Goal: Information Seeking & Learning: Learn about a topic

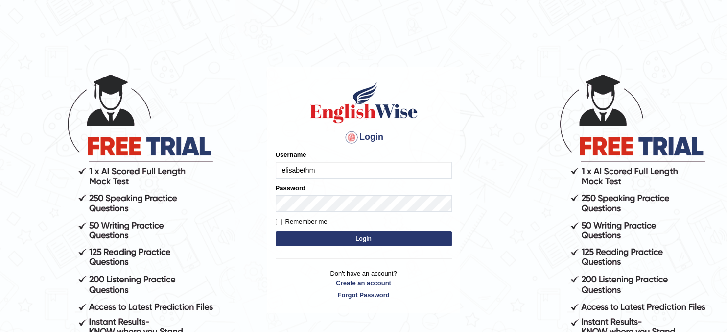
type input "elisabethm"
click at [357, 240] on button "Login" at bounding box center [364, 238] width 176 height 15
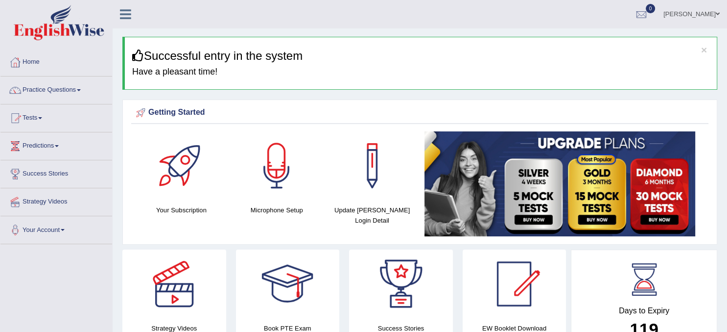
click at [70, 92] on link "Practice Questions" at bounding box center [56, 88] width 112 height 24
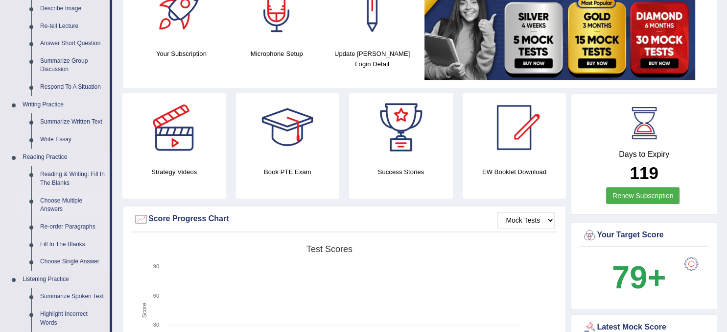
scroll to position [189, 0]
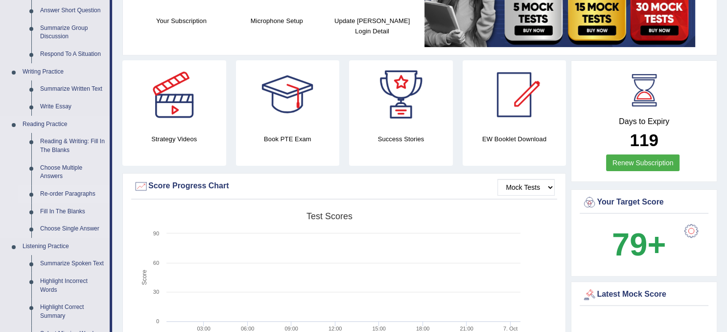
click at [53, 195] on link "Re-order Paragraphs" at bounding box center [73, 194] width 74 height 18
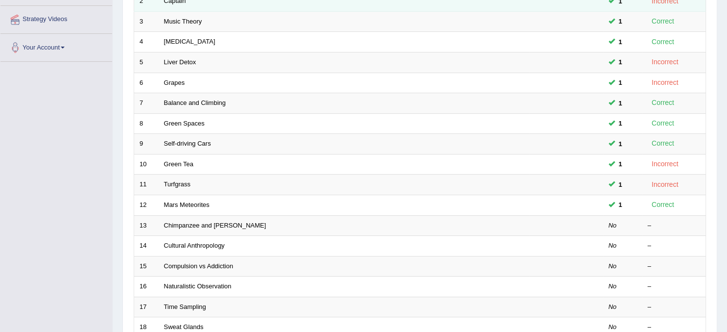
scroll to position [184, 0]
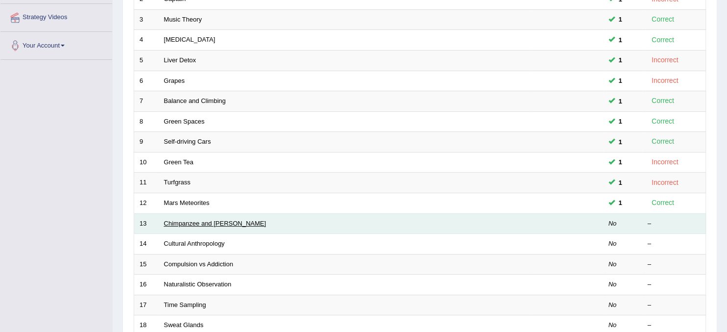
click at [226, 221] on link "Chimpanzee and Bonobo" at bounding box center [215, 222] width 102 height 7
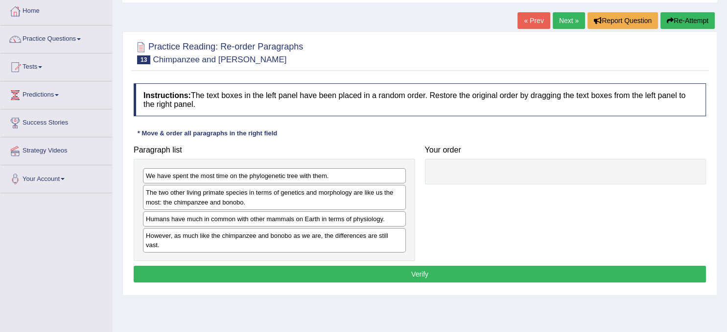
scroll to position [73, 0]
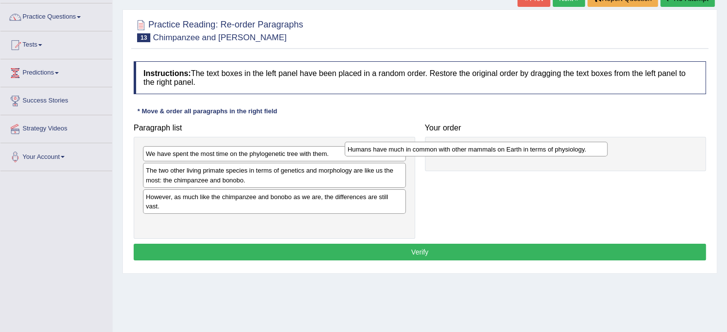
drag, startPoint x: 265, startPoint y: 200, endPoint x: 485, endPoint y: 148, distance: 226.1
click at [485, 148] on div "Humans have much in common with other mammals on Earth in terms of physiology." at bounding box center [476, 149] width 263 height 15
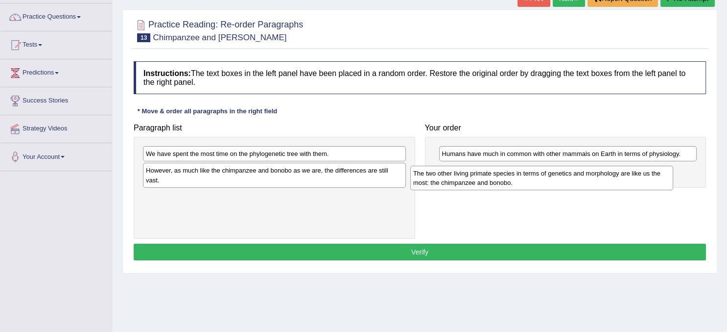
drag, startPoint x: 238, startPoint y: 174, endPoint x: 505, endPoint y: 177, distance: 267.4
click at [505, 177] on div "The two other living primate species in terms of genetics and morphology are li…" at bounding box center [541, 178] width 263 height 24
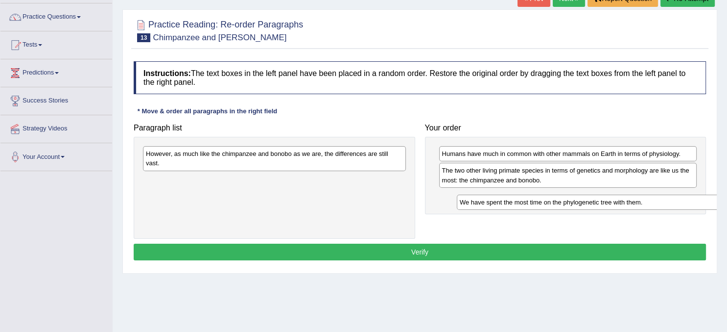
drag, startPoint x: 307, startPoint y: 155, endPoint x: 619, endPoint y: 203, distance: 316.2
click at [619, 203] on div "We have spent the most time on the phylogenetic tree with them." at bounding box center [588, 201] width 263 height 15
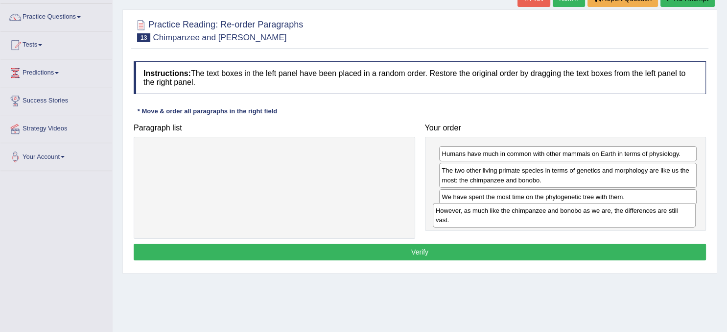
drag, startPoint x: 285, startPoint y: 160, endPoint x: 575, endPoint y: 216, distance: 295.4
click at [575, 216] on div "However, as much like the chimpanzee and bonobo as we are, the differences are …" at bounding box center [564, 215] width 263 height 24
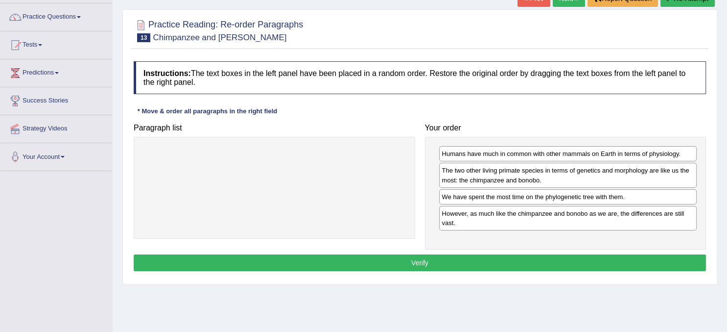
click at [433, 263] on button "Verify" at bounding box center [420, 262] width 573 height 17
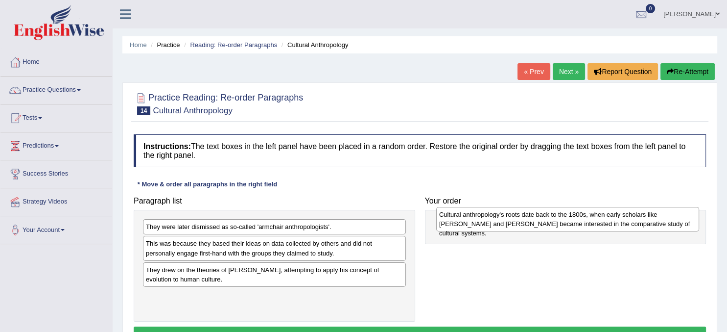
drag, startPoint x: 263, startPoint y: 248, endPoint x: 557, endPoint y: 219, distance: 294.8
click at [557, 219] on div "Cultural anthropology's roots date back to the 1800s, when early scholars like …" at bounding box center [567, 219] width 263 height 24
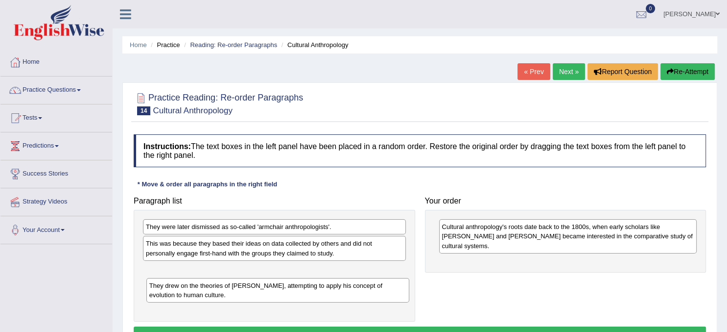
drag, startPoint x: 341, startPoint y: 279, endPoint x: 345, endPoint y: 294, distance: 15.6
click at [345, 294] on div "They drew on the theories of Charles Darwin, attempting to apply his concept of…" at bounding box center [277, 290] width 263 height 24
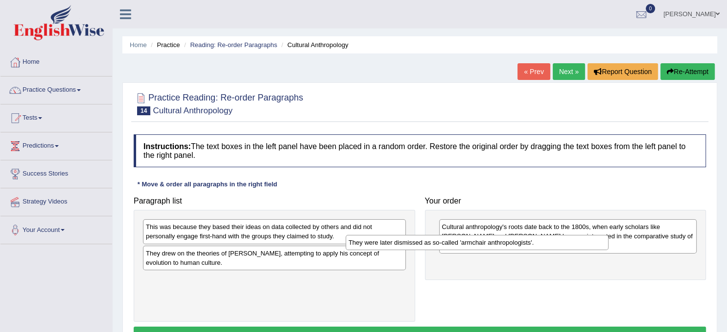
drag, startPoint x: 302, startPoint y: 225, endPoint x: 582, endPoint y: 258, distance: 282.5
click at [582, 250] on div "They were later dismissed as so-called 'armchair anthropologists'." at bounding box center [477, 242] width 263 height 15
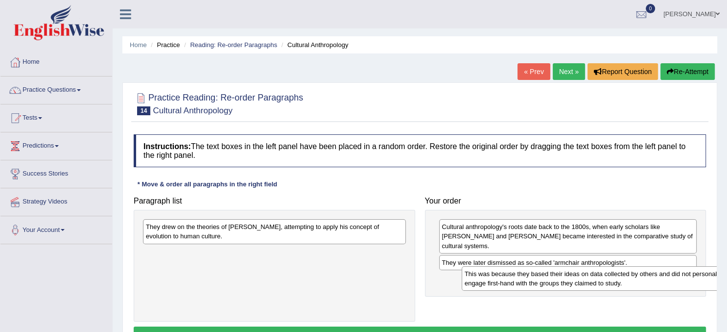
drag, startPoint x: 203, startPoint y: 239, endPoint x: 522, endPoint y: 286, distance: 322.3
click at [522, 286] on div "This was because they based their ideas on data collected by others and did not…" at bounding box center [593, 278] width 263 height 24
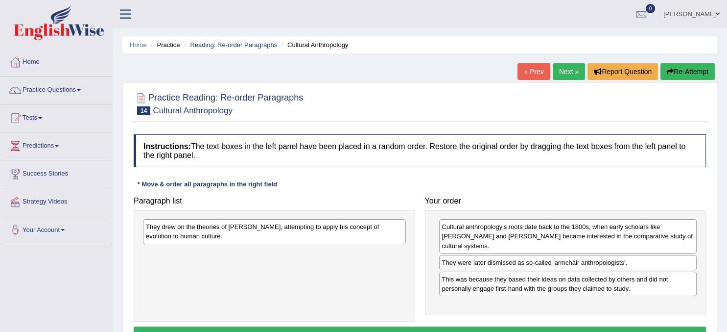
click at [307, 251] on div "They drew on the theories of Charles Darwin, attempting to apply his concept of…" at bounding box center [275, 265] width 282 height 111
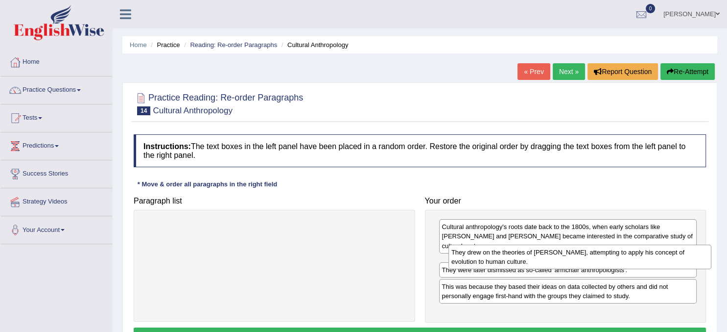
drag, startPoint x: 277, startPoint y: 236, endPoint x: 581, endPoint y: 262, distance: 305.3
click at [581, 262] on div "They drew on the theories of Charles Darwin, attempting to apply his concept of…" at bounding box center [580, 256] width 263 height 24
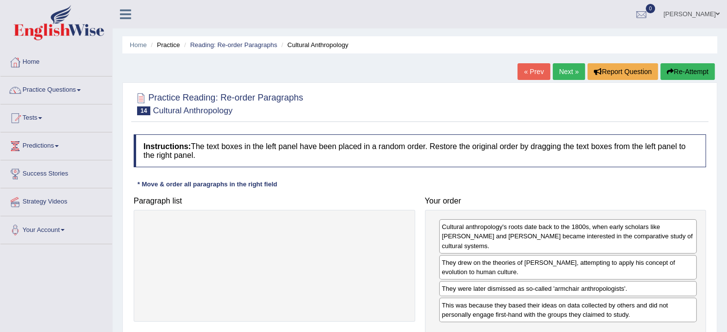
scroll to position [124, 0]
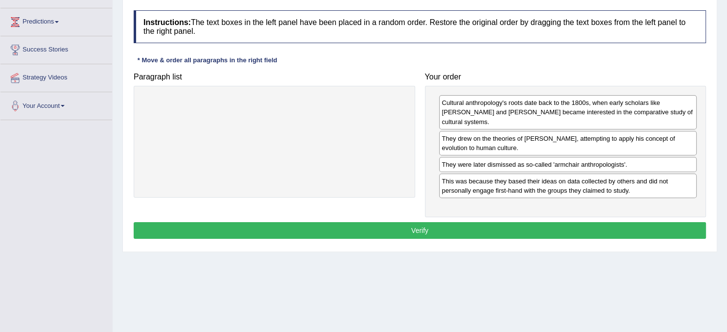
click at [422, 232] on button "Verify" at bounding box center [420, 230] width 573 height 17
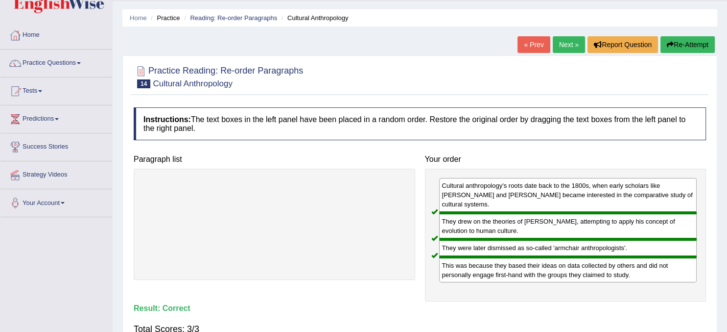
scroll to position [25, 0]
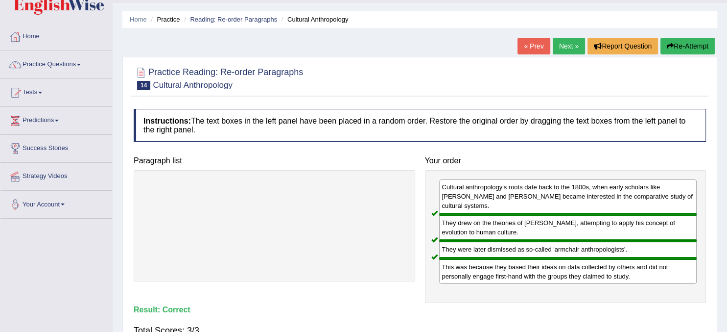
click at [563, 48] on link "Next »" at bounding box center [569, 46] width 32 height 17
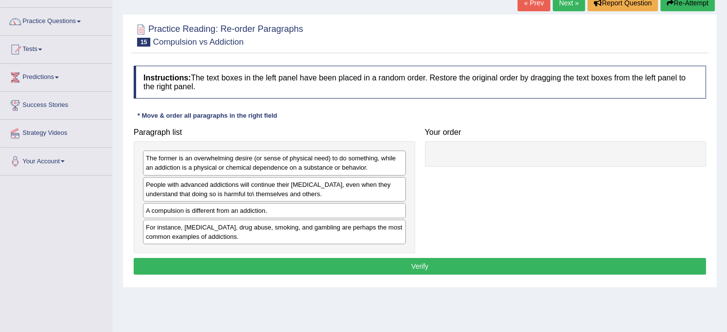
scroll to position [69, 0]
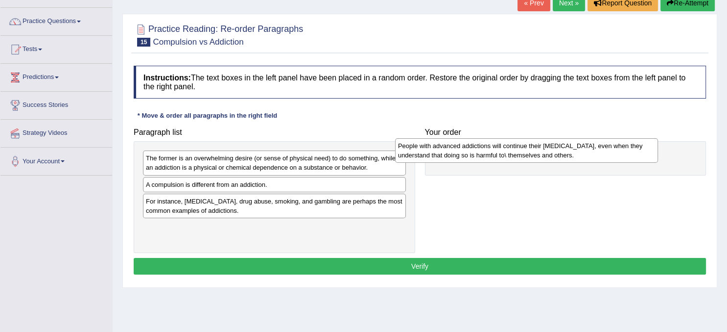
drag, startPoint x: 311, startPoint y: 196, endPoint x: 563, endPoint y: 158, distance: 255.1
click at [563, 158] on div "People with advanced addictions will continue their [MEDICAL_DATA], even when t…" at bounding box center [526, 150] width 263 height 24
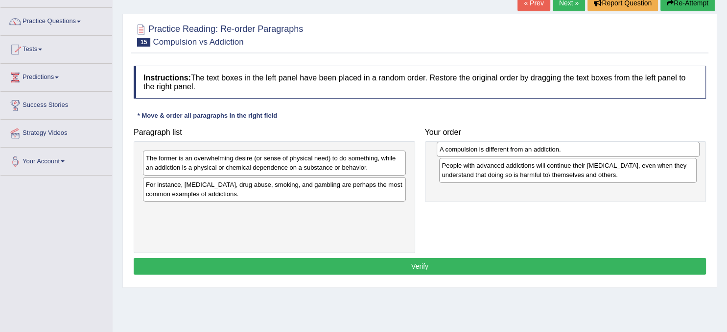
drag, startPoint x: 227, startPoint y: 184, endPoint x: 521, endPoint y: 149, distance: 295.9
click at [521, 149] on div "A compulsion is different from an addiction." at bounding box center [568, 149] width 263 height 15
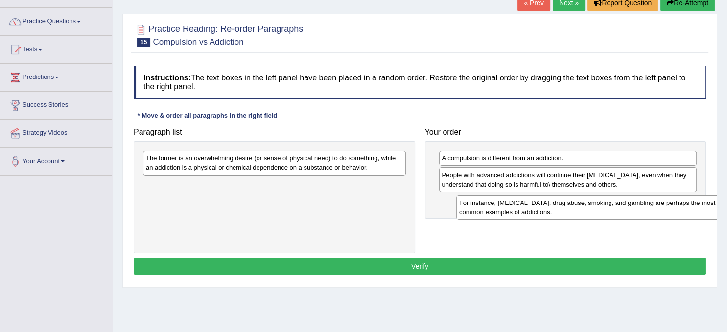
drag, startPoint x: 265, startPoint y: 192, endPoint x: 579, endPoint y: 211, distance: 314.0
click at [579, 211] on div "For instance, alcoholism, drug abuse, smoking, and gambling are perhaps the mos…" at bounding box center [587, 207] width 263 height 24
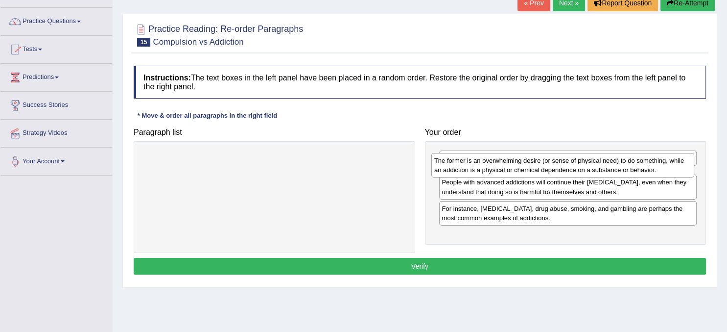
drag, startPoint x: 262, startPoint y: 164, endPoint x: 550, endPoint y: 166, distance: 288.5
click at [550, 166] on div "The former is an overwhelming desire (or sense of physical need) to do somethin…" at bounding box center [562, 165] width 263 height 24
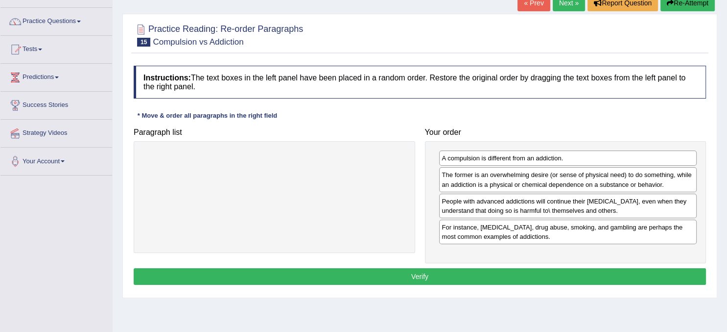
click at [486, 278] on button "Verify" at bounding box center [420, 276] width 573 height 17
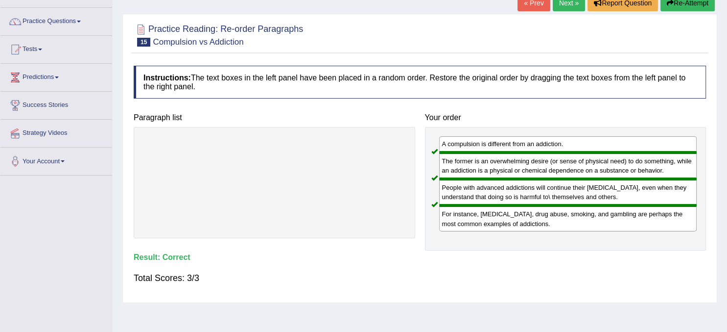
click at [559, 5] on link "Next »" at bounding box center [569, 3] width 32 height 17
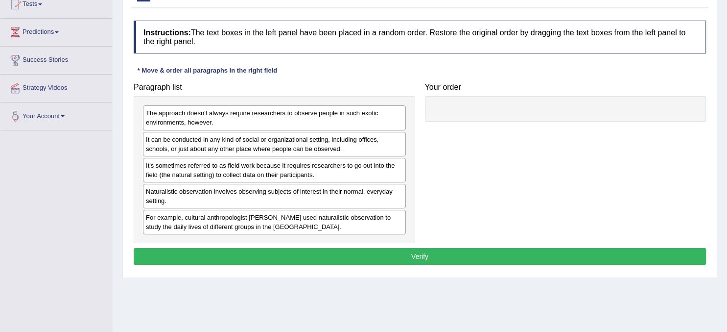
scroll to position [117, 0]
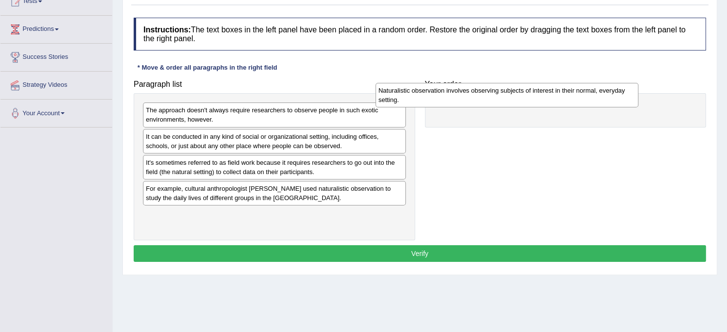
drag, startPoint x: 332, startPoint y: 196, endPoint x: 566, endPoint y: 102, distance: 252.3
click at [566, 102] on div "Naturalistic observation involves observing subjects of interest in their norma…" at bounding box center [507, 95] width 263 height 24
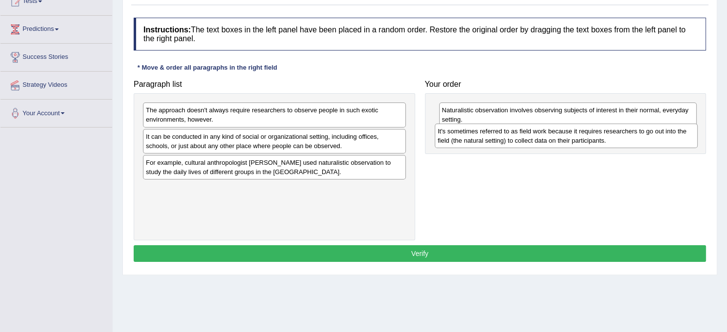
drag, startPoint x: 273, startPoint y: 171, endPoint x: 566, endPoint y: 138, distance: 294.7
click at [566, 138] on div "It's sometimes referred to as field work because it requires researchers to go …" at bounding box center [566, 135] width 263 height 24
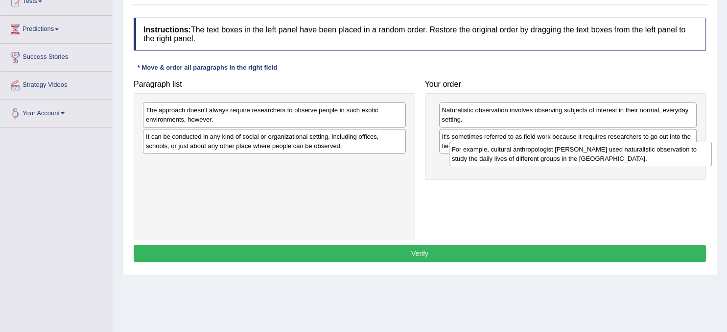
drag, startPoint x: 324, startPoint y: 166, endPoint x: 630, endPoint y: 153, distance: 306.4
click at [630, 153] on div "For example, cultural anthropologist [PERSON_NAME] used naturalistic observatio…" at bounding box center [580, 154] width 263 height 24
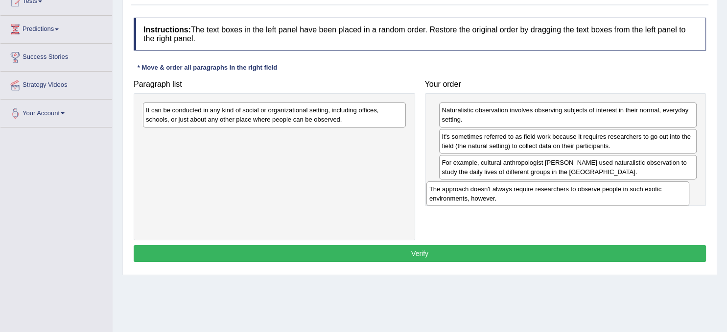
drag, startPoint x: 252, startPoint y: 117, endPoint x: 535, endPoint y: 200, distance: 295.1
click at [535, 200] on div "The approach doesn't always require researchers to observe people in such exoti…" at bounding box center [558, 193] width 263 height 24
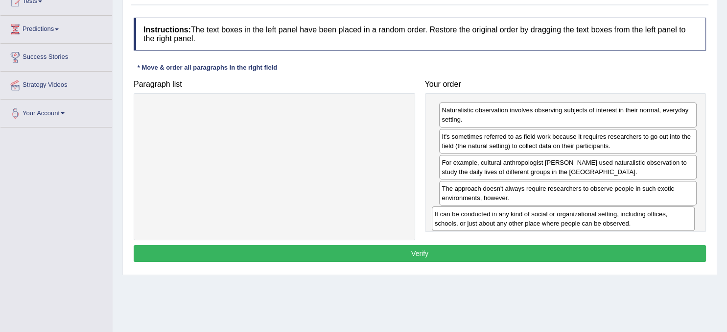
drag, startPoint x: 279, startPoint y: 116, endPoint x: 569, endPoint y: 217, distance: 307.6
click at [569, 217] on div "It can be conducted in any kind of social or organizational setting, including …" at bounding box center [563, 218] width 263 height 24
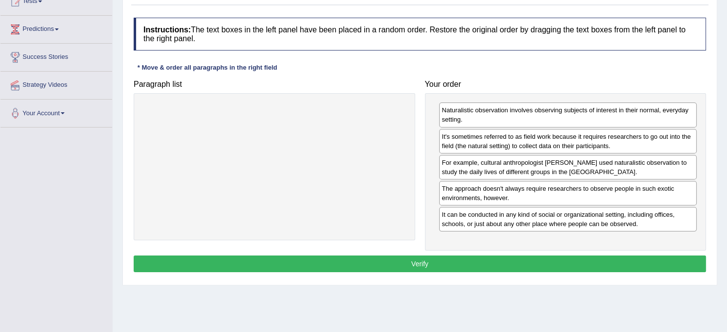
click at [441, 268] on button "Verify" at bounding box center [420, 263] width 573 height 17
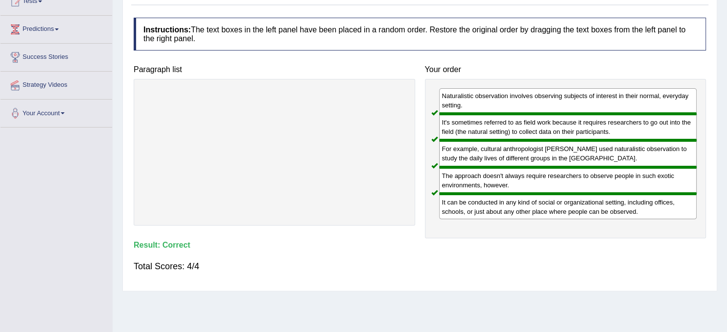
scroll to position [0, 0]
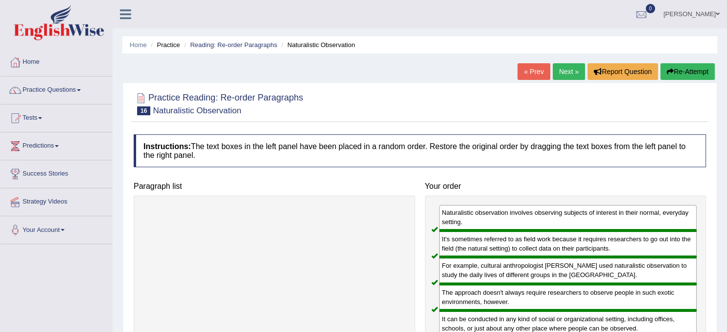
click at [561, 74] on link "Next »" at bounding box center [569, 71] width 32 height 17
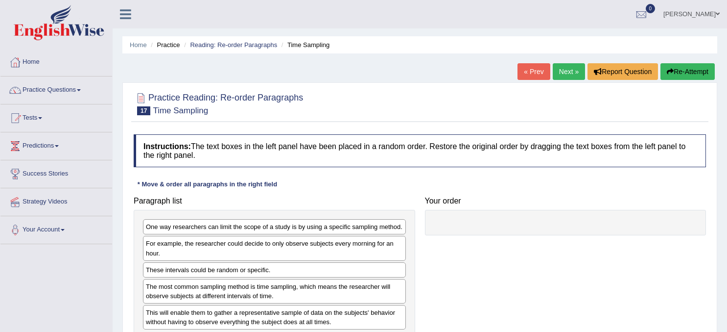
scroll to position [119, 0]
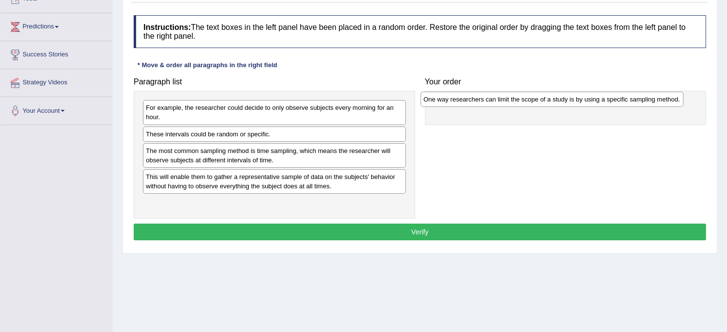
drag, startPoint x: 300, startPoint y: 105, endPoint x: 577, endPoint y: 97, distance: 277.8
click at [577, 97] on div "One way researchers can limit the scope of a study is by using a specific sampl…" at bounding box center [552, 99] width 263 height 15
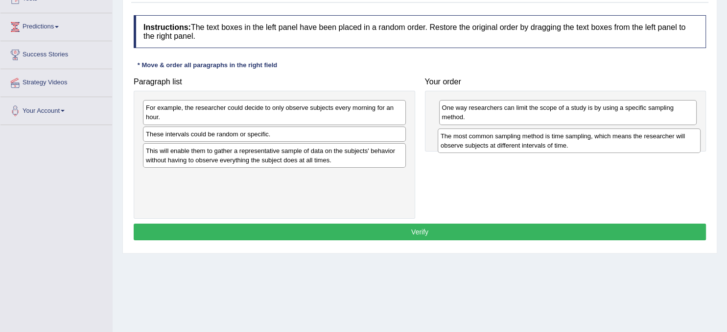
drag, startPoint x: 255, startPoint y: 160, endPoint x: 550, endPoint y: 146, distance: 295.2
click at [550, 146] on div "The most common sampling method is time sampling, which means the researcher wi…" at bounding box center [569, 140] width 263 height 24
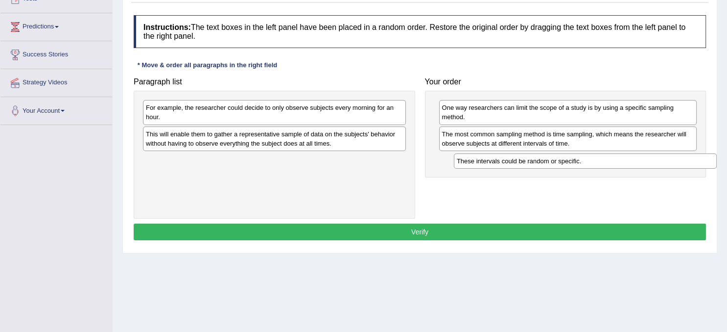
drag, startPoint x: 288, startPoint y: 133, endPoint x: 599, endPoint y: 160, distance: 311.2
click at [599, 160] on div "These intervals could be random or specific." at bounding box center [585, 160] width 263 height 15
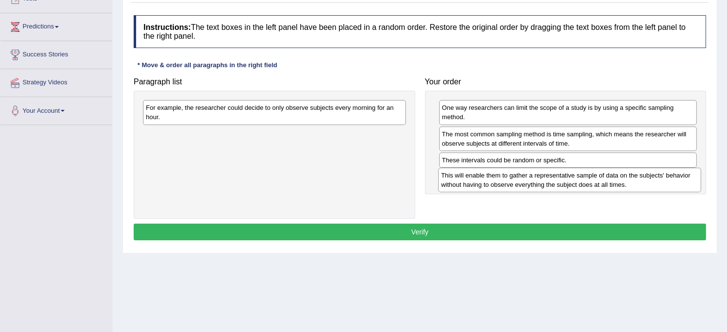
drag, startPoint x: 369, startPoint y: 135, endPoint x: 665, endPoint y: 176, distance: 298.2
click at [665, 176] on div "This will enable them to gather a representative sample of data on the subjects…" at bounding box center [569, 180] width 263 height 24
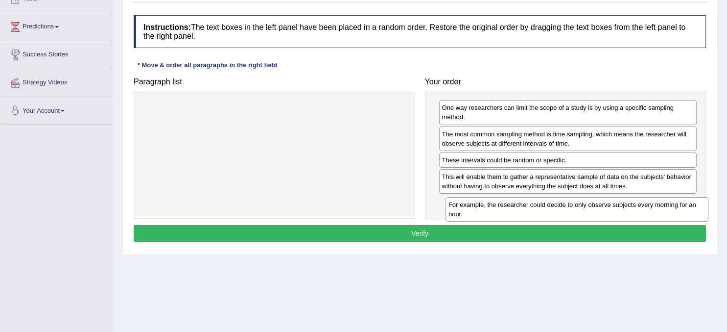
drag, startPoint x: 311, startPoint y: 121, endPoint x: 614, endPoint y: 217, distance: 317.7
click at [614, 217] on div "For example, the researcher could decide to only observe subjects every morning…" at bounding box center [577, 209] width 263 height 24
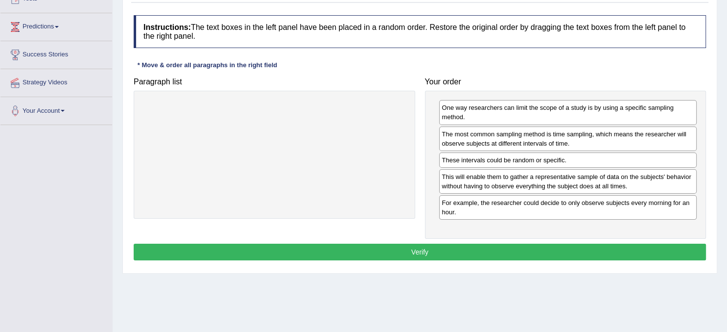
click at [483, 257] on button "Verify" at bounding box center [420, 251] width 573 height 17
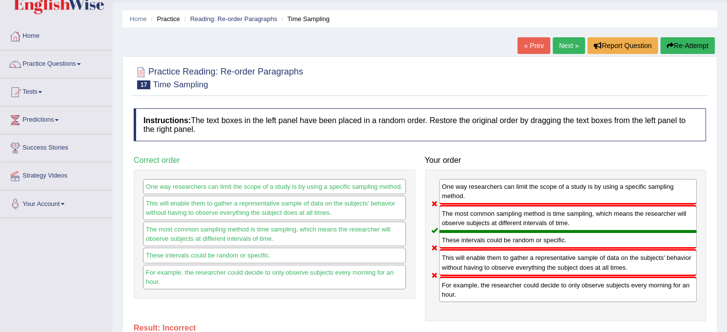
scroll to position [17, 0]
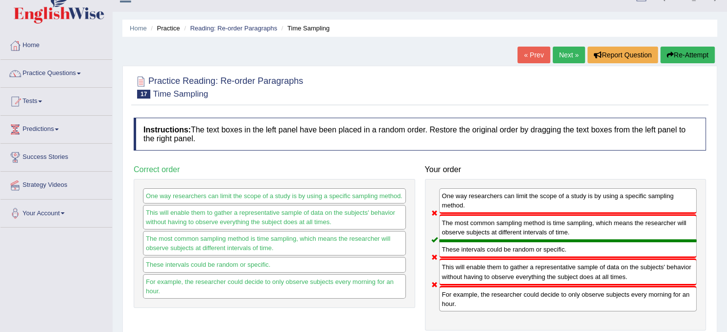
click at [560, 54] on link "Next »" at bounding box center [569, 55] width 32 height 17
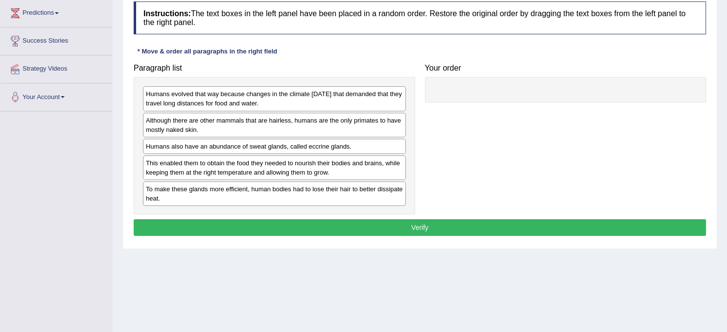
scroll to position [133, 0]
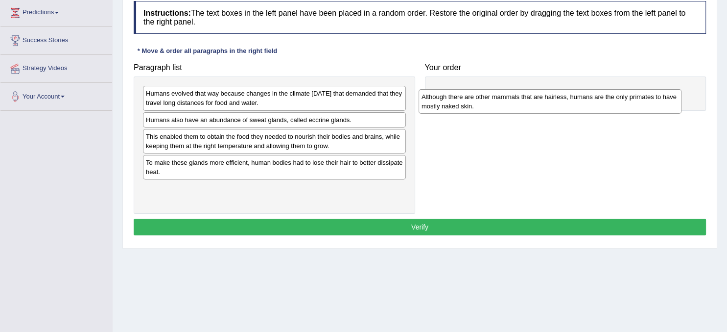
drag, startPoint x: 260, startPoint y: 129, endPoint x: 534, endPoint y: 105, distance: 275.3
click at [534, 105] on div "Although there are other mammals that are hairless, humans are the only primate…" at bounding box center [550, 101] width 263 height 24
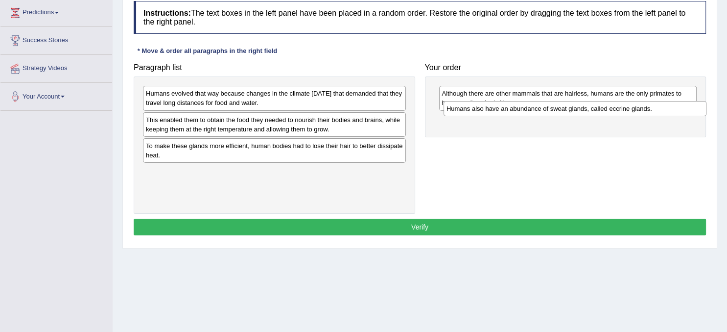
drag, startPoint x: 307, startPoint y: 121, endPoint x: 607, endPoint y: 111, distance: 300.9
click at [607, 111] on div "Humans also have an abundance of sweat glands, called eccrine glands." at bounding box center [575, 108] width 263 height 15
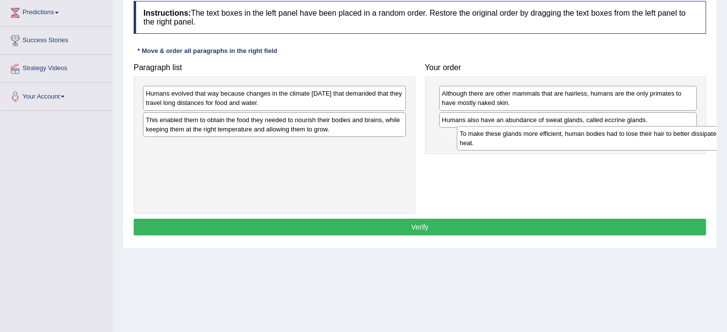
drag, startPoint x: 290, startPoint y: 150, endPoint x: 604, endPoint y: 138, distance: 314.2
click at [604, 138] on div "To make these glands more efficient, human bodies had to lose their hair to bet…" at bounding box center [588, 138] width 263 height 24
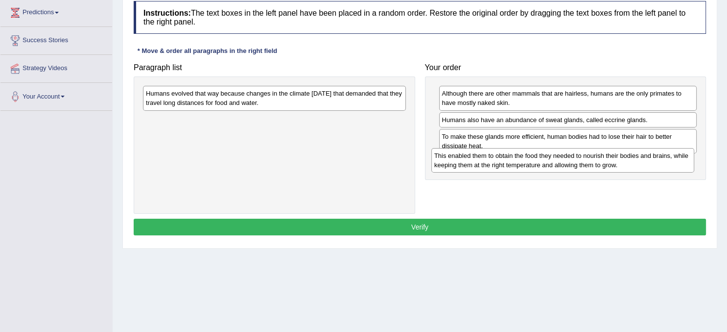
drag, startPoint x: 271, startPoint y: 124, endPoint x: 560, endPoint y: 160, distance: 290.7
click at [560, 160] on div "This enabled them to obtain the food they needed to nourish their bodies and br…" at bounding box center [562, 160] width 263 height 24
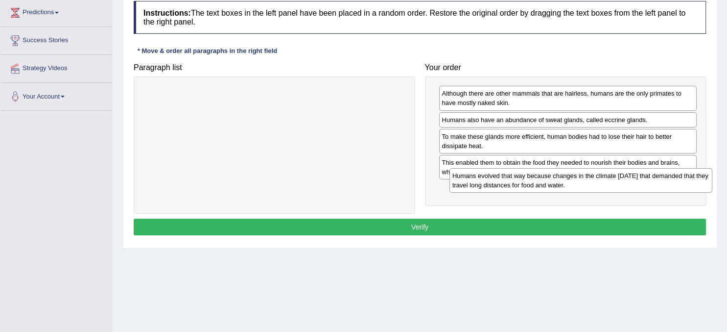
drag, startPoint x: 307, startPoint y: 95, endPoint x: 613, endPoint y: 177, distance: 317.4
click at [613, 177] on div "Humans evolved that way because changes in the climate 200,000 years ago that d…" at bounding box center [581, 180] width 263 height 24
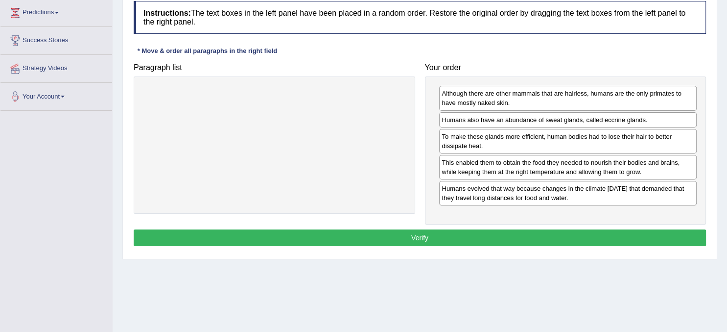
click at [453, 238] on button "Verify" at bounding box center [420, 237] width 573 height 17
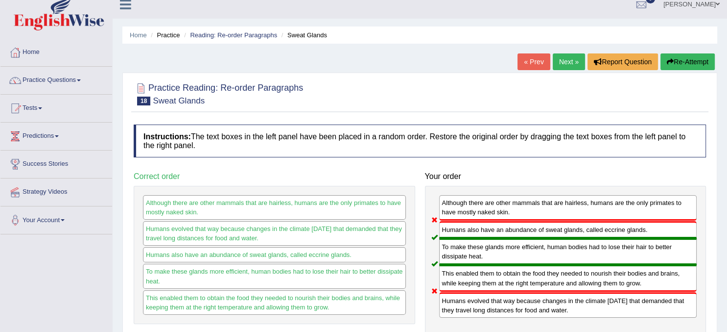
scroll to position [0, 0]
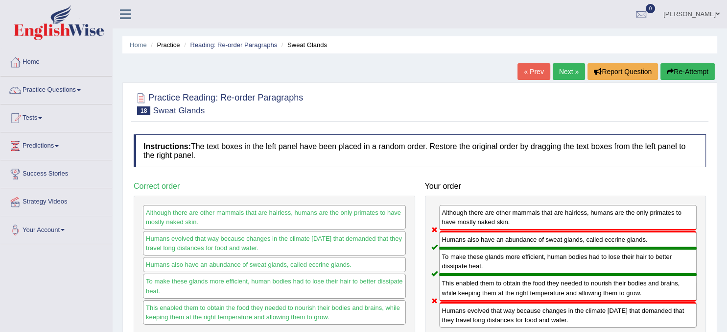
click at [564, 73] on link "Next »" at bounding box center [569, 71] width 32 height 17
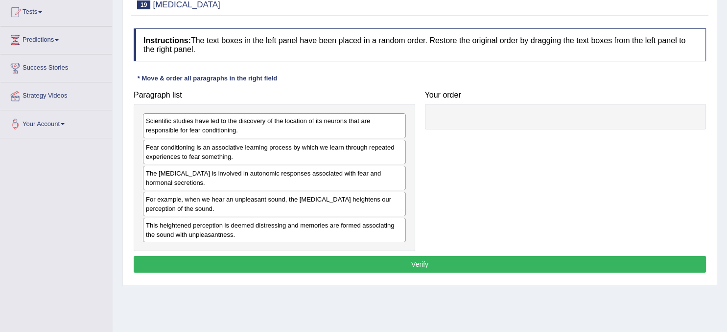
scroll to position [120, 0]
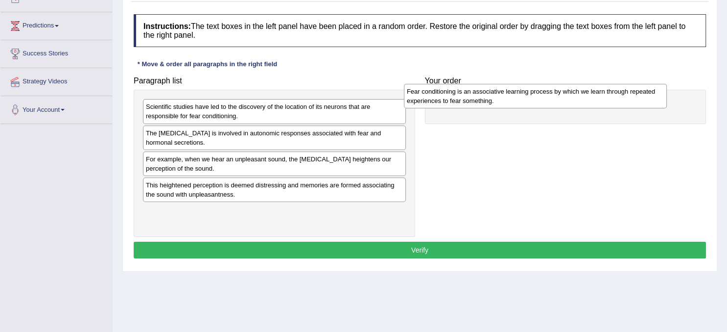
drag, startPoint x: 215, startPoint y: 141, endPoint x: 476, endPoint y: 100, distance: 264.8
click at [476, 100] on div "Fear conditioning is an associative learning process by which we learn through …" at bounding box center [535, 96] width 263 height 24
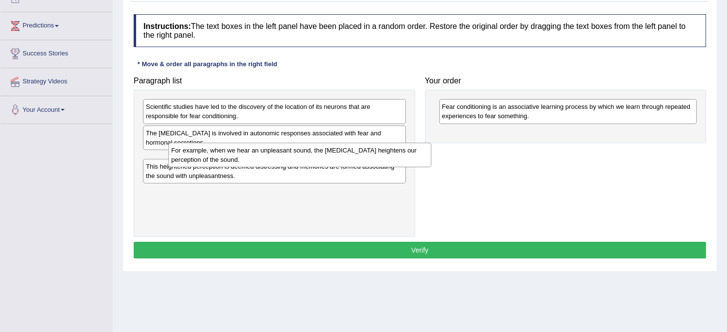
drag, startPoint x: 305, startPoint y: 166, endPoint x: 330, endPoint y: 156, distance: 26.8
click at [330, 156] on div "For example, when we hear an unpleasant sound, the amygdala heightens our perce…" at bounding box center [299, 155] width 263 height 24
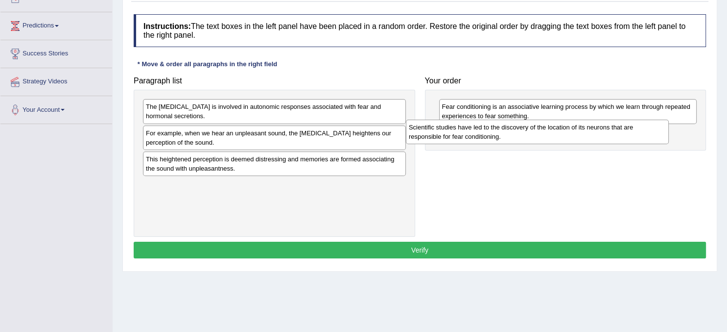
drag, startPoint x: 260, startPoint y: 110, endPoint x: 523, endPoint y: 131, distance: 263.8
click at [523, 131] on div "Scientific studies have led to the discovery of the location of its neurons tha…" at bounding box center [537, 132] width 263 height 24
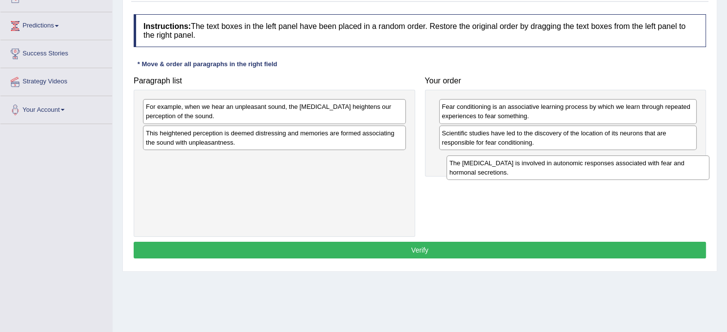
drag, startPoint x: 256, startPoint y: 109, endPoint x: 560, endPoint y: 165, distance: 308.7
click at [560, 165] on div "The amygdala is involved in autonomic responses associated with fear and hormon…" at bounding box center [578, 167] width 263 height 24
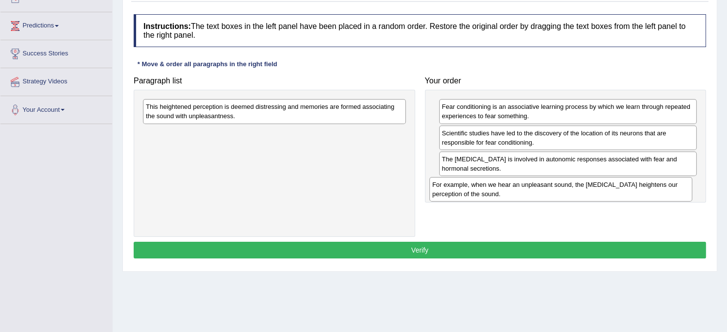
drag, startPoint x: 282, startPoint y: 119, endPoint x: 570, endPoint y: 197, distance: 298.5
click at [570, 197] on div "For example, when we hear an unpleasant sound, the amygdala heightens our perce…" at bounding box center [561, 189] width 263 height 24
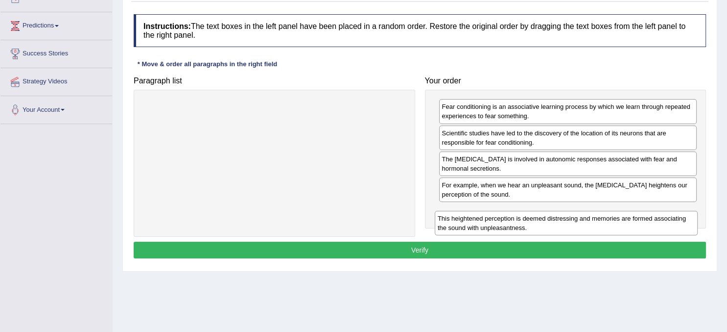
drag, startPoint x: 237, startPoint y: 108, endPoint x: 529, endPoint y: 219, distance: 313.0
click at [529, 219] on div "This heightened perception is deemed distressing and memories are formed associ…" at bounding box center [566, 223] width 263 height 24
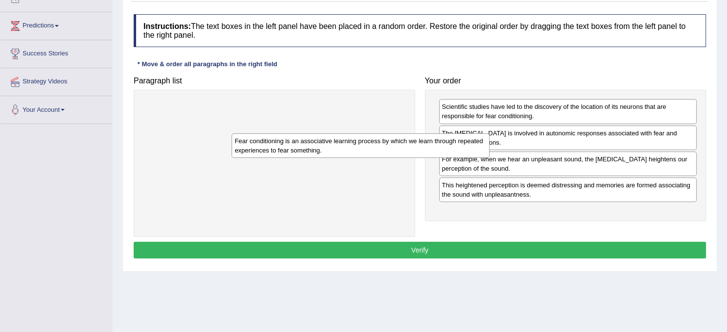
drag, startPoint x: 502, startPoint y: 109, endPoint x: 294, endPoint y: 144, distance: 211.0
click at [294, 144] on div "Fear conditioning is an associative learning process by which we learn through …" at bounding box center [361, 145] width 258 height 24
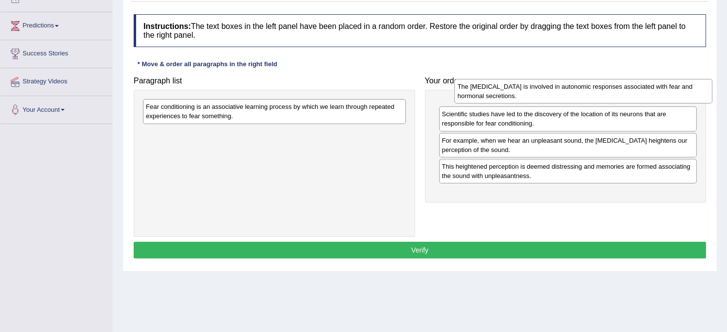
drag, startPoint x: 548, startPoint y: 139, endPoint x: 561, endPoint y: 97, distance: 44.3
click at [561, 97] on div "The amygdala is involved in autonomic responses associated with fear and hormon…" at bounding box center [584, 91] width 258 height 24
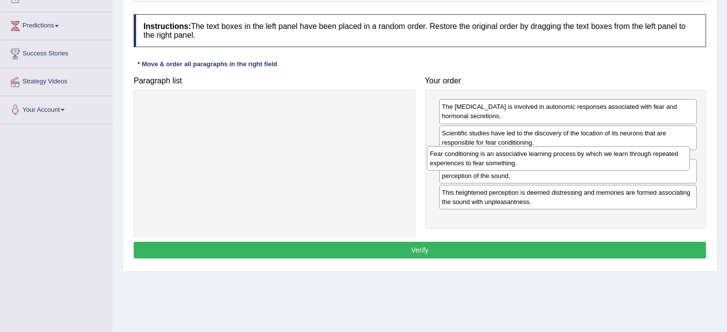
drag, startPoint x: 268, startPoint y: 111, endPoint x: 552, endPoint y: 158, distance: 287.9
click at [552, 158] on div "Fear conditioning is an associative learning process by which we learn through …" at bounding box center [558, 158] width 263 height 24
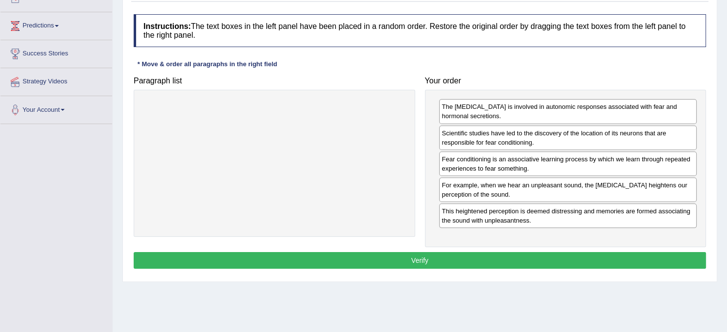
click at [442, 263] on button "Verify" at bounding box center [420, 260] width 573 height 17
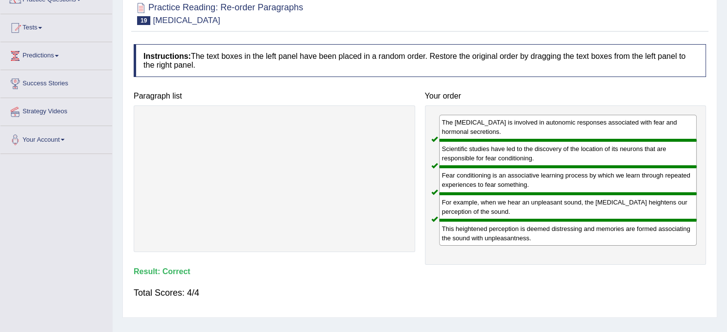
scroll to position [0, 0]
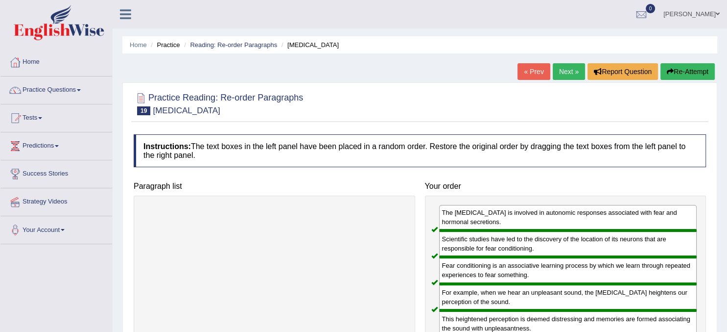
click at [561, 72] on link "Next »" at bounding box center [569, 71] width 32 height 17
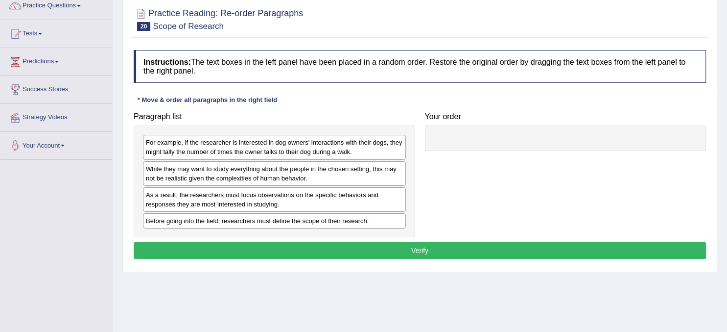
scroll to position [86, 0]
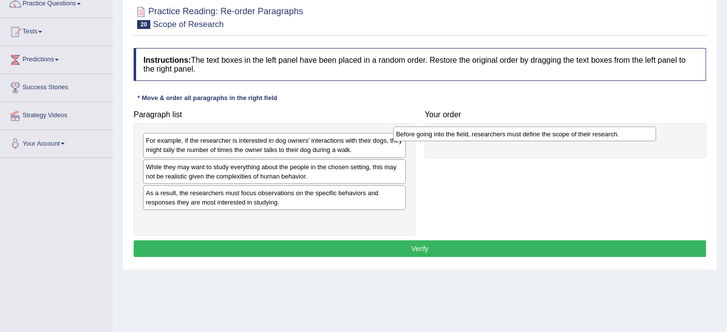
drag, startPoint x: 296, startPoint y: 222, endPoint x: 547, endPoint y: 137, distance: 264.7
click at [547, 137] on div "Before going into the field, researchers must define the scope of their researc…" at bounding box center [524, 133] width 263 height 15
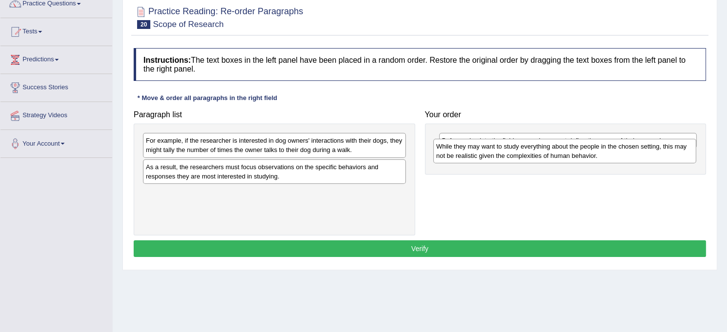
drag, startPoint x: 342, startPoint y: 175, endPoint x: 632, endPoint y: 155, distance: 291.2
click at [632, 155] on div "While they may want to study everything about the people in the chosen setting,…" at bounding box center [564, 151] width 263 height 24
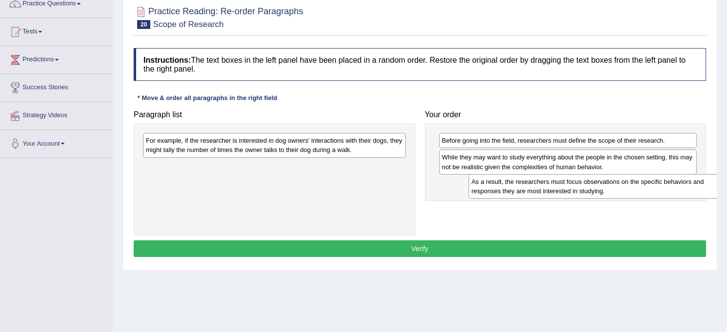
drag, startPoint x: 263, startPoint y: 179, endPoint x: 588, endPoint y: 193, distance: 325.5
click at [588, 193] on div "As a result, the researchers must focus observations on the specific behaviors …" at bounding box center [600, 186] width 263 height 24
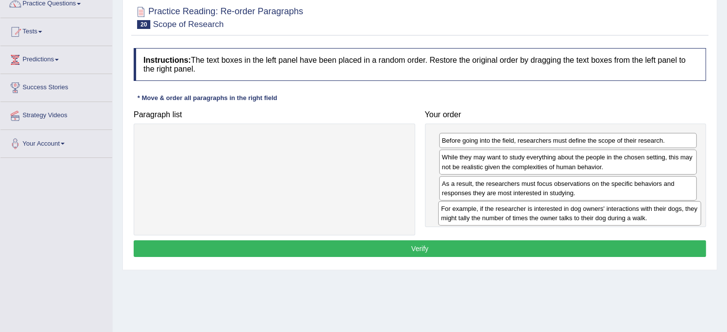
drag, startPoint x: 301, startPoint y: 142, endPoint x: 597, endPoint y: 208, distance: 302.6
click at [597, 208] on div "For example, if the researcher is interested in dog owners' interactions with t…" at bounding box center [569, 213] width 263 height 24
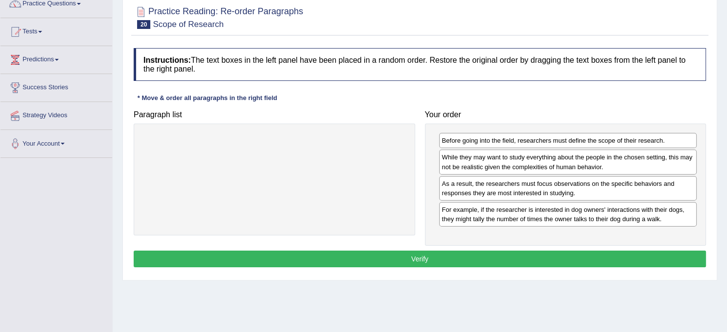
click at [436, 261] on button "Verify" at bounding box center [420, 258] width 573 height 17
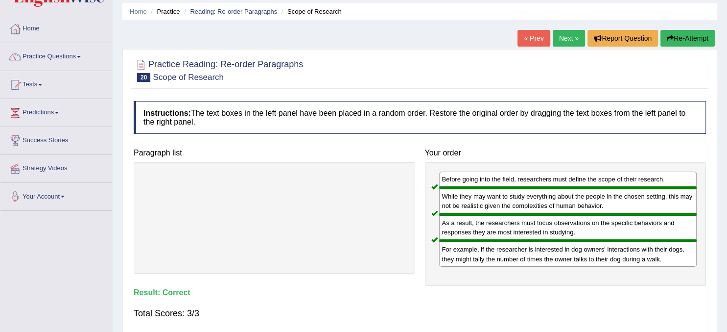
scroll to position [33, 0]
click at [565, 36] on link "Next »" at bounding box center [569, 38] width 32 height 17
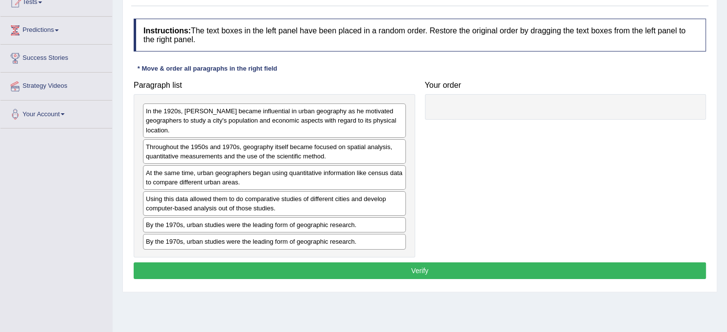
scroll to position [116, 0]
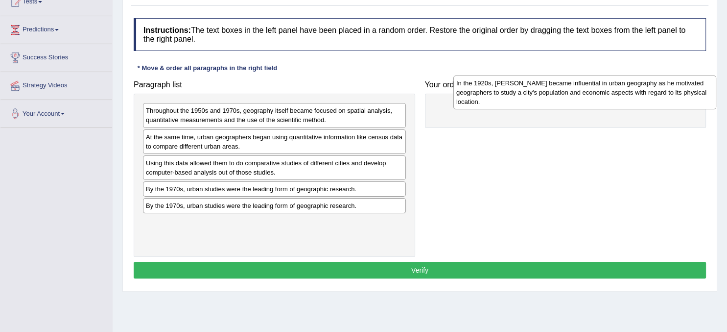
drag, startPoint x: 289, startPoint y: 122, endPoint x: 596, endPoint y: 97, distance: 307.6
click at [596, 97] on div "In the 1920s, Carl Sauer became influential in urban geography as he motivated …" at bounding box center [585, 92] width 263 height 34
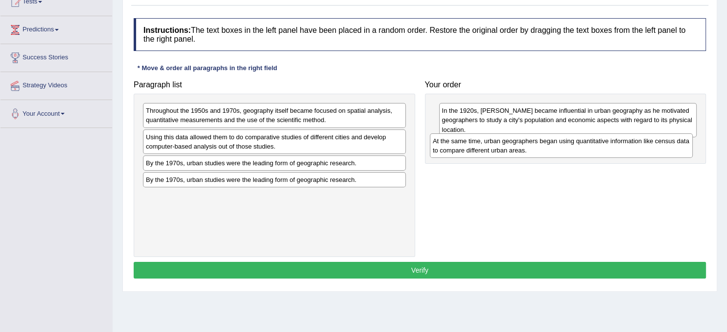
drag, startPoint x: 273, startPoint y: 144, endPoint x: 560, endPoint y: 149, distance: 287.0
click at [560, 149] on div "At the same time, urban geographers began using quantitative information like c…" at bounding box center [561, 145] width 263 height 24
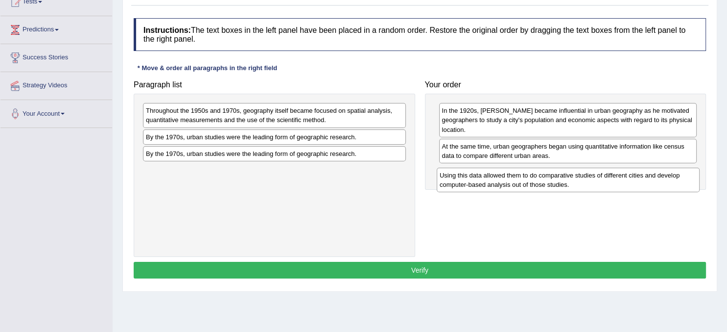
drag, startPoint x: 276, startPoint y: 140, endPoint x: 569, endPoint y: 179, distance: 295.9
click at [569, 179] on div "Using this data allowed them to do comparative studies of different cities and …" at bounding box center [568, 180] width 263 height 24
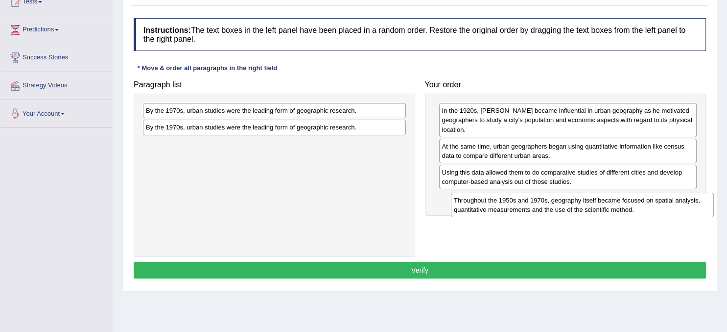
drag, startPoint x: 266, startPoint y: 115, endPoint x: 575, endPoint y: 204, distance: 320.7
click at [575, 204] on div "Throughout the 1950s and 1970s, geography itself became focused on spatial anal…" at bounding box center [582, 204] width 263 height 24
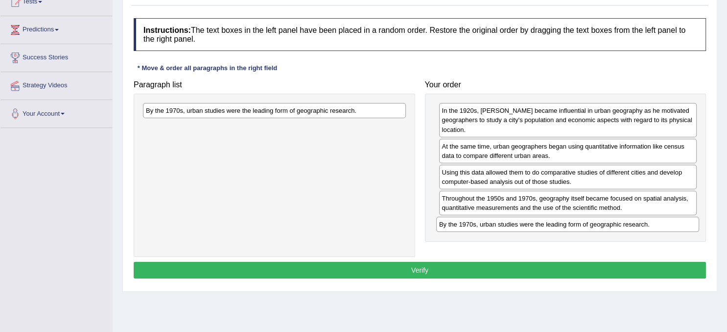
drag, startPoint x: 277, startPoint y: 114, endPoint x: 572, endPoint y: 229, distance: 316.2
click at [572, 229] on div "By the 1970s, urban studies were the leading form of geographic research." at bounding box center [567, 223] width 263 height 15
click at [465, 274] on button "Verify" at bounding box center [420, 270] width 573 height 17
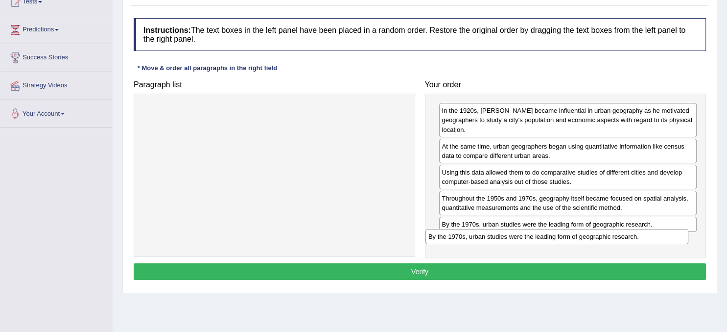
drag, startPoint x: 332, startPoint y: 115, endPoint x: 616, endPoint y: 243, distance: 311.1
click at [616, 243] on div "By the 1970s, urban studies were the leading form of geographic research." at bounding box center [557, 236] width 263 height 15
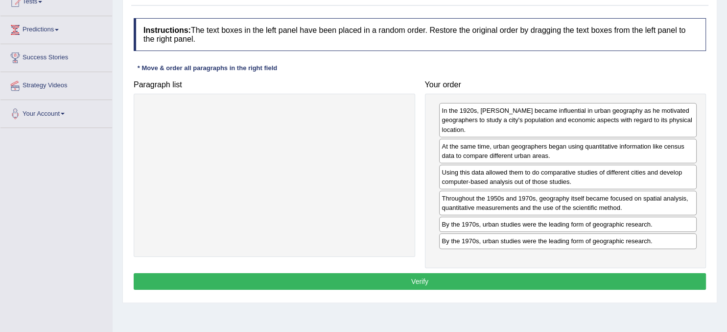
click at [484, 285] on button "Verify" at bounding box center [420, 281] width 573 height 17
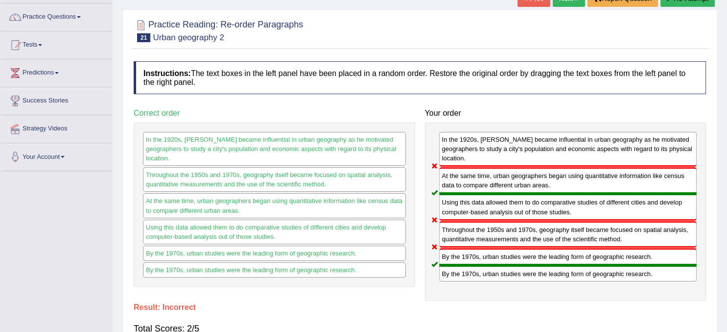
scroll to position [59, 0]
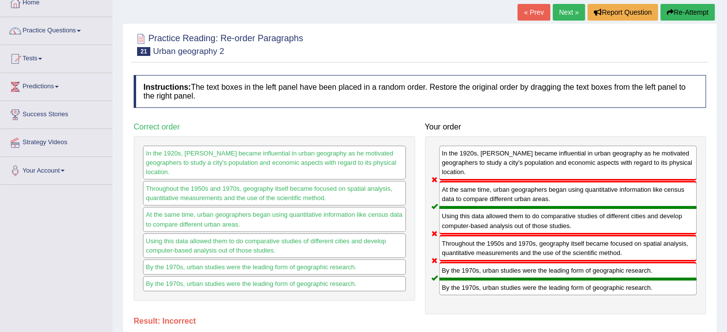
click at [566, 14] on link "Next »" at bounding box center [569, 12] width 32 height 17
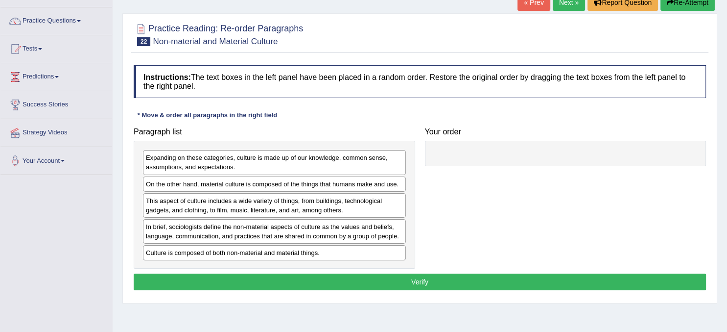
scroll to position [71, 0]
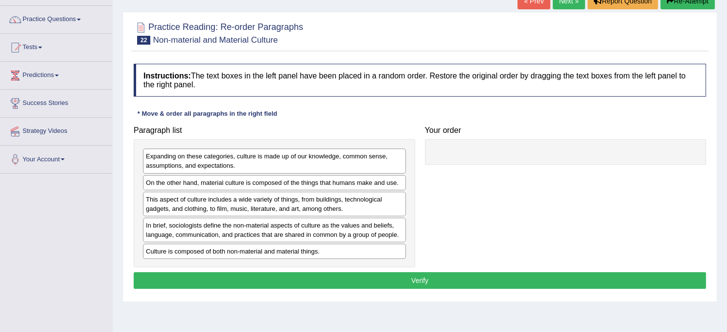
drag, startPoint x: 314, startPoint y: 254, endPoint x: 406, endPoint y: 253, distance: 91.6
click at [367, 251] on div "Culture is composed of both non-material and material things." at bounding box center [274, 250] width 263 height 15
drag, startPoint x: 485, startPoint y: 233, endPoint x: 493, endPoint y: 209, distance: 25.6
click at [493, 209] on div "Paragraph list Expanding on these categories, culture is made up of our knowled…" at bounding box center [420, 194] width 582 height 146
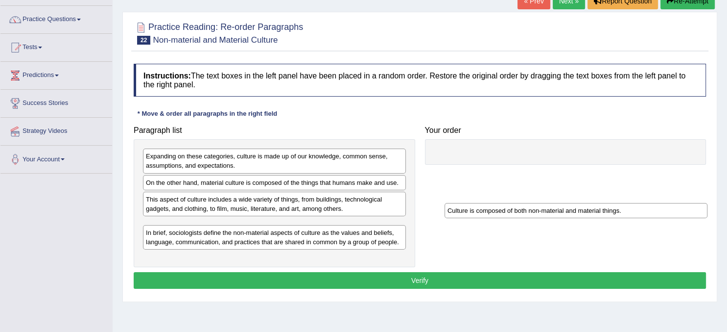
drag, startPoint x: 245, startPoint y: 251, endPoint x: 563, endPoint y: 192, distance: 323.2
click at [563, 203] on div "Culture is composed of both non-material and material things." at bounding box center [576, 210] width 263 height 15
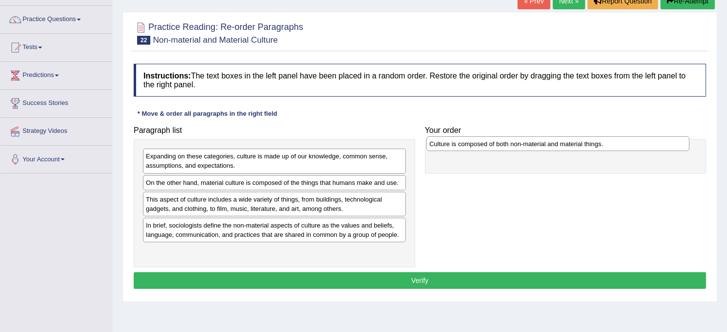
drag, startPoint x: 251, startPoint y: 229, endPoint x: 534, endPoint y: 148, distance: 294.9
click at [534, 148] on div "Culture is composed of both non-material and material things." at bounding box center [558, 143] width 263 height 15
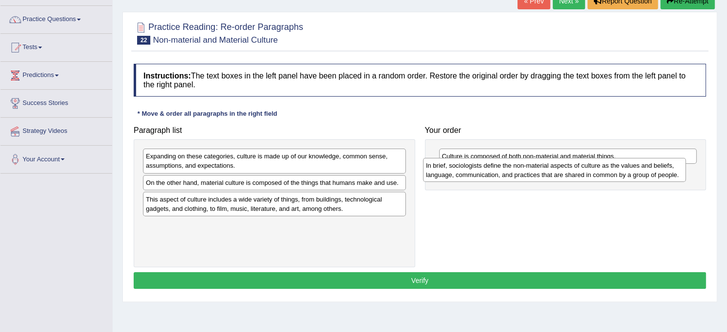
drag, startPoint x: 271, startPoint y: 236, endPoint x: 551, endPoint y: 176, distance: 286.3
click at [551, 176] on div "In brief, sociologists define the non-material aspects of culture as the values…" at bounding box center [554, 170] width 263 height 24
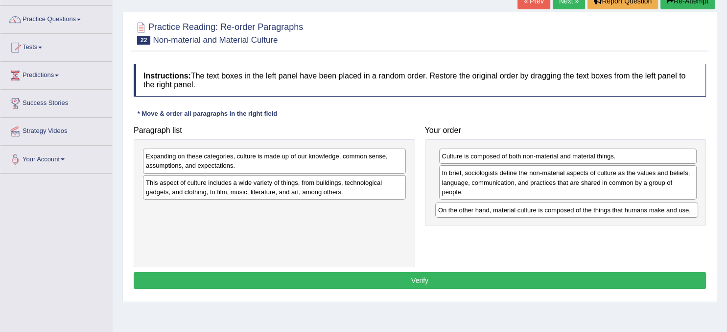
drag, startPoint x: 234, startPoint y: 184, endPoint x: 526, endPoint y: 211, distance: 293.6
click at [526, 211] on div "On the other hand, material culture is composed of the things that humans make …" at bounding box center [566, 209] width 263 height 15
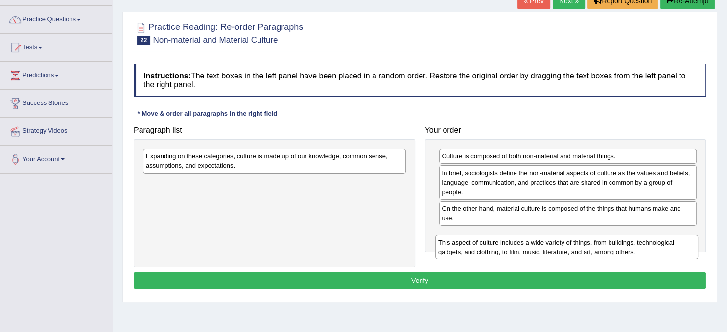
drag, startPoint x: 250, startPoint y: 193, endPoint x: 542, endPoint y: 254, distance: 298.5
click at [542, 254] on div "This aspect of culture includes a wide variety of things, from buildings, techn…" at bounding box center [566, 247] width 263 height 24
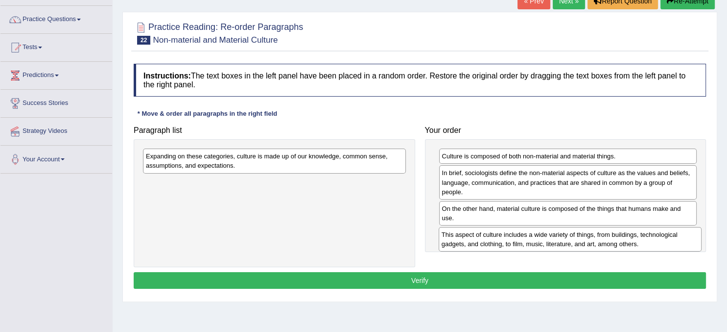
click at [543, 252] on div "Culture is composed of both non-material and material things. In brief, sociolo…" at bounding box center [566, 195] width 282 height 113
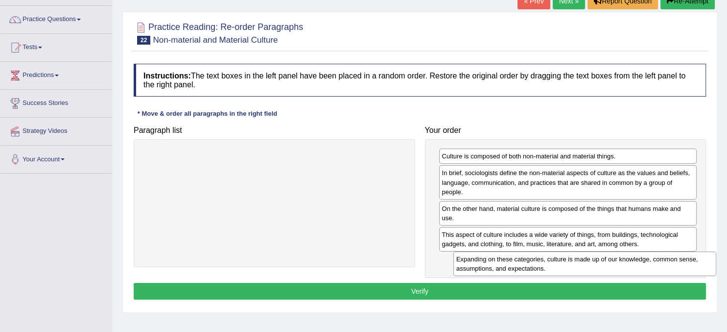
drag, startPoint x: 283, startPoint y: 163, endPoint x: 593, endPoint y: 265, distance: 327.0
click at [593, 265] on div "Expanding on these categories, culture is made up of our knowledge, common sens…" at bounding box center [585, 263] width 263 height 24
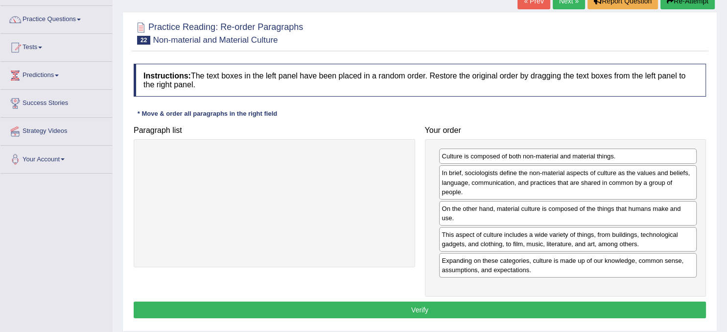
click at [488, 304] on button "Verify" at bounding box center [420, 309] width 573 height 17
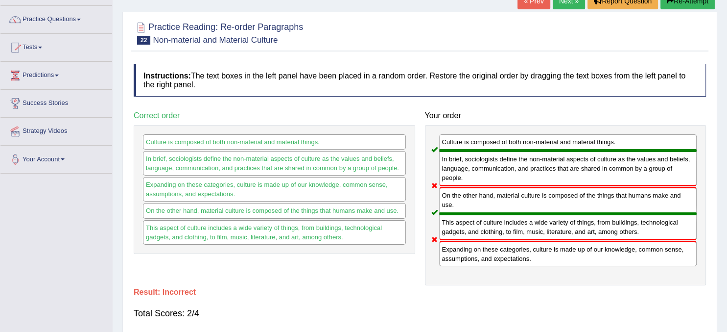
scroll to position [0, 0]
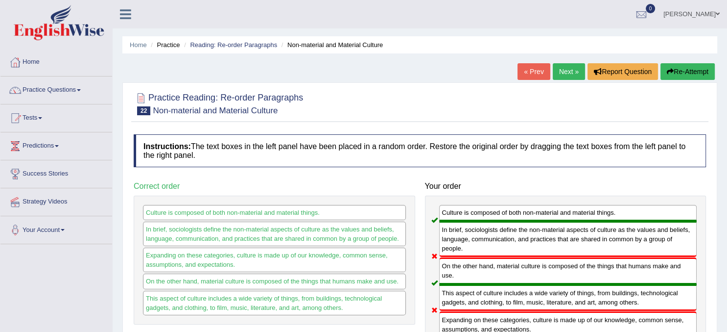
click at [561, 70] on link "Next »" at bounding box center [569, 71] width 32 height 17
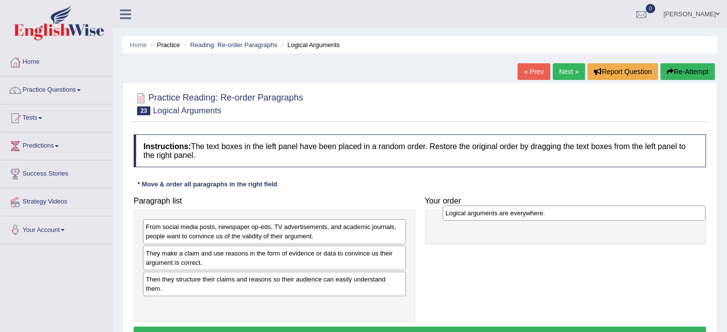
drag, startPoint x: 239, startPoint y: 279, endPoint x: 539, endPoint y: 213, distance: 307.1
click at [539, 213] on div "Logical arguments are everywhere." at bounding box center [574, 212] width 263 height 15
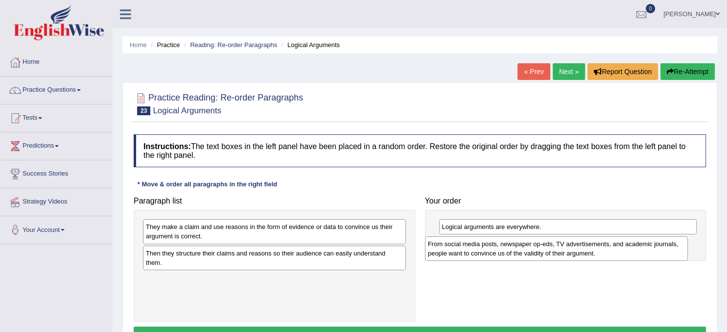
drag, startPoint x: 271, startPoint y: 233, endPoint x: 555, endPoint y: 246, distance: 284.4
click at [555, 246] on div "From social media posts, newspaper op-eds, TV advertisements, and academic jour…" at bounding box center [556, 248] width 263 height 24
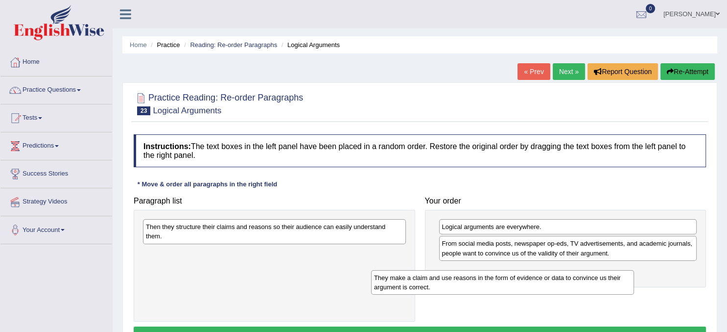
drag, startPoint x: 303, startPoint y: 234, endPoint x: 534, endPoint y: 287, distance: 236.7
click at [534, 287] on div "They make a claim and use reasons in the form of evidence or data to convince u…" at bounding box center [502, 282] width 263 height 24
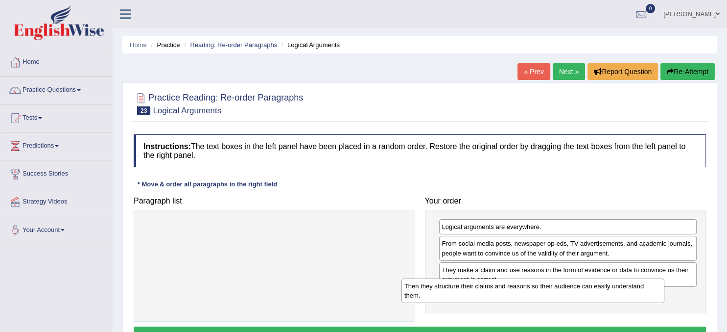
drag, startPoint x: 238, startPoint y: 226, endPoint x: 497, endPoint y: 290, distance: 266.8
click at [497, 290] on div "Then they structure their claims and reasons so their audience can easily under…" at bounding box center [533, 290] width 263 height 24
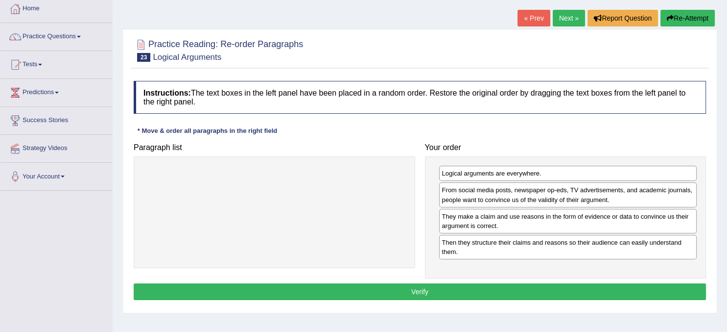
scroll to position [61, 0]
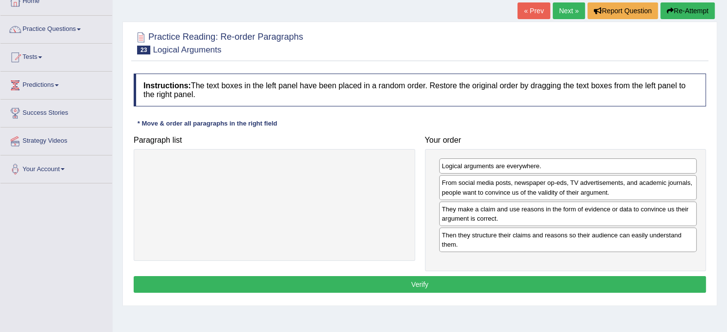
click at [461, 281] on button "Verify" at bounding box center [420, 284] width 573 height 17
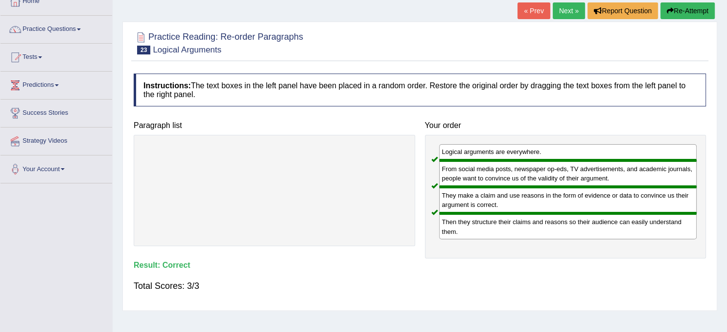
scroll to position [0, 0]
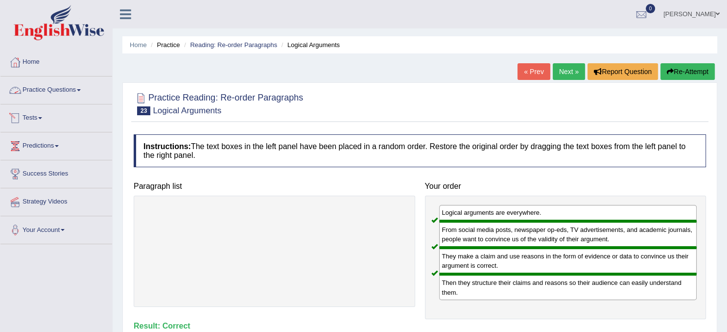
click at [42, 117] on span at bounding box center [40, 118] width 4 height 2
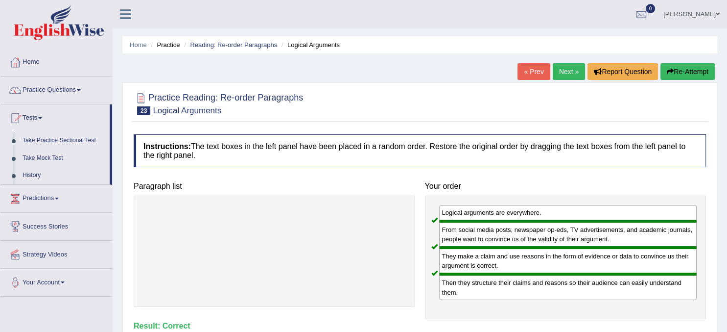
click at [70, 91] on link "Practice Questions" at bounding box center [56, 88] width 112 height 24
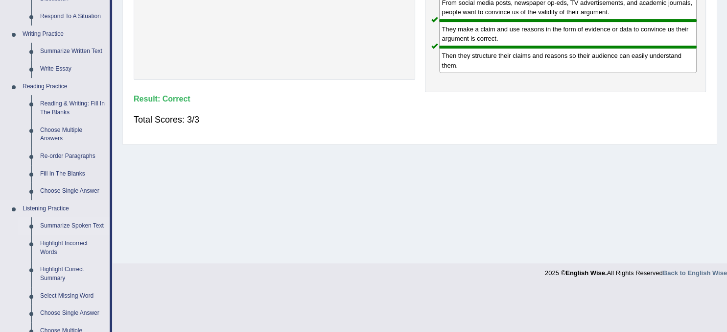
scroll to position [223, 0]
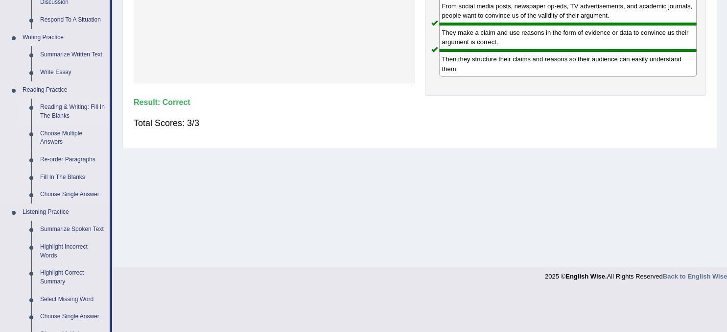
click at [62, 107] on link "Reading & Writing: Fill In The Blanks" at bounding box center [73, 111] width 74 height 26
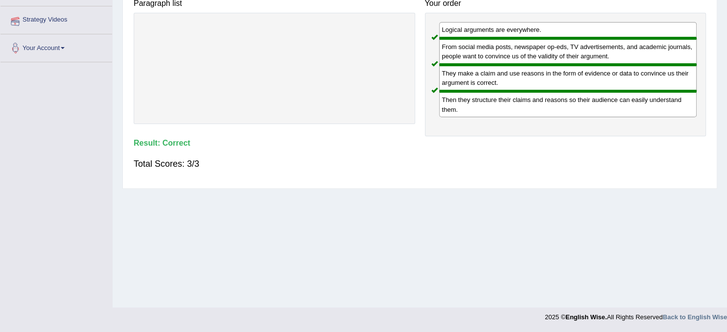
scroll to position [0, 0]
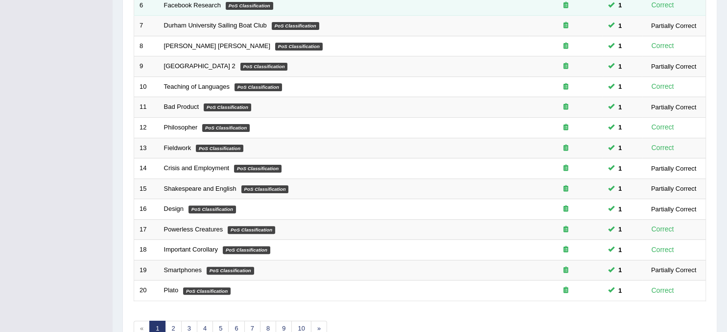
scroll to position [313, 0]
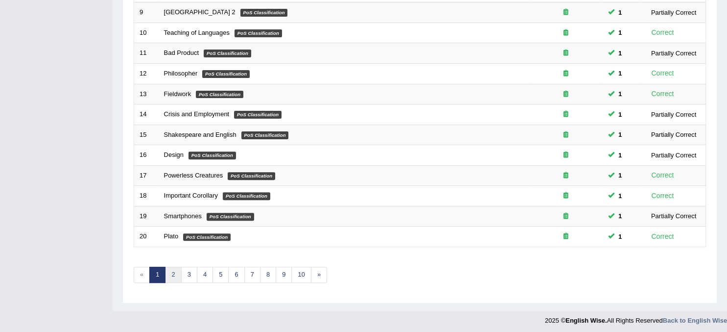
click at [175, 273] on link "2" at bounding box center [173, 274] width 16 height 16
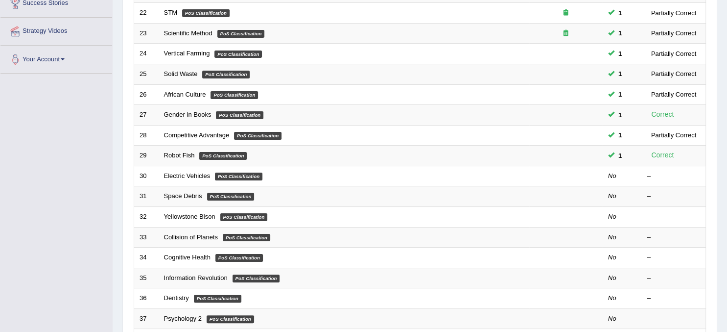
scroll to position [171, 0]
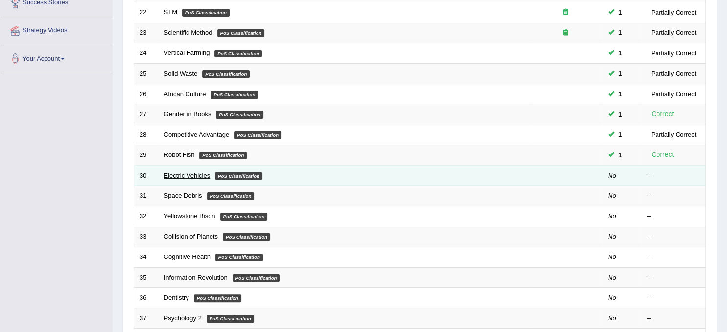
click at [192, 171] on link "Electric Vehicles" at bounding box center [187, 174] width 47 height 7
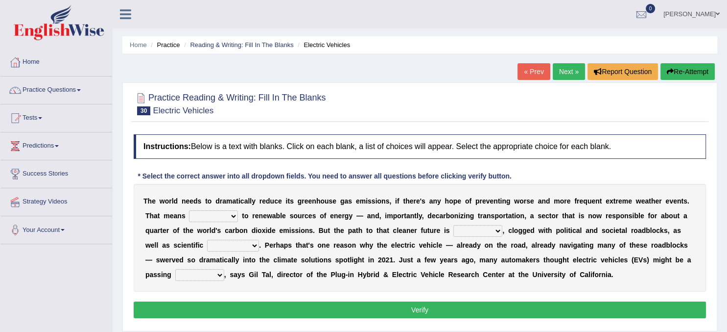
click at [189, 210] on select "grafting drafting crafting shifting" at bounding box center [213, 216] width 49 height 12
select select "shifting"
click option "shifting" at bounding box center [0, 0] width 0 height 0
click at [454, 225] on select "daunting daunted daunt dauntless" at bounding box center [478, 231] width 49 height 12
select select "daunting"
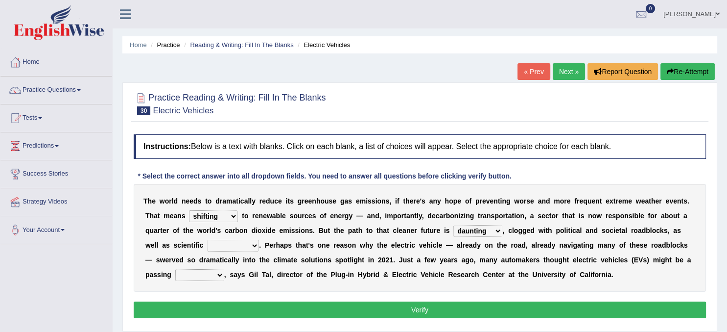
click option "daunting" at bounding box center [0, 0] width 0 height 0
click at [207, 239] on select "spectacles obstacles tentacles receptacles" at bounding box center [233, 245] width 52 height 12
select select "obstacles"
click option "obstacles" at bounding box center [0, 0] width 0 height 0
click at [175, 269] on select "fad gad tad lad" at bounding box center [199, 275] width 49 height 12
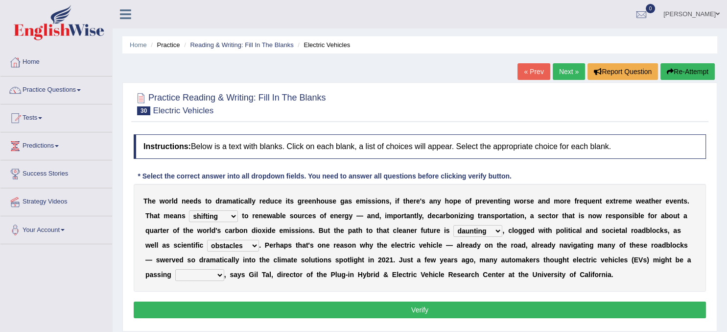
select select "tad"
click option "tad" at bounding box center [0, 0] width 0 height 0
click at [444, 303] on button "Verify" at bounding box center [420, 309] width 573 height 17
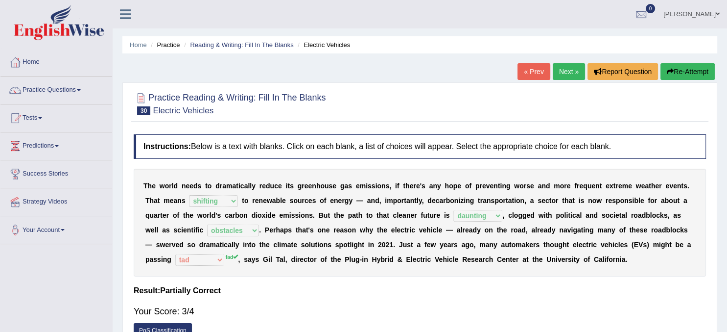
click at [563, 72] on link "Next »" at bounding box center [569, 71] width 32 height 17
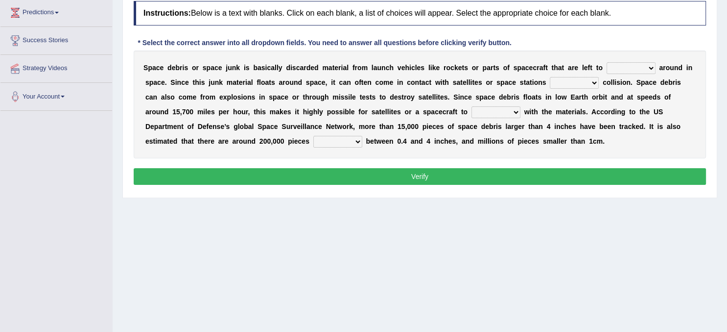
scroll to position [134, 0]
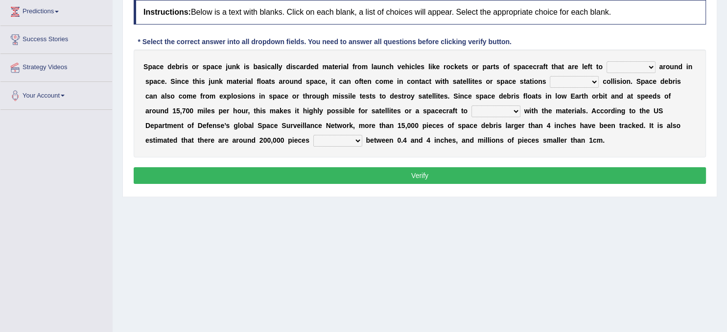
click at [607, 61] on select "twist center roam loll" at bounding box center [631, 67] width 49 height 12
select select "roam"
click option "roam" at bounding box center [0, 0] width 0 height 0
click at [550, 76] on select "risks risk risked risking" at bounding box center [574, 82] width 49 height 12
select select "risking"
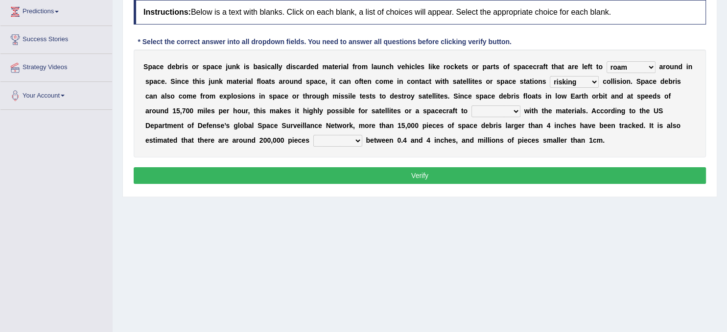
click option "risking" at bounding box center [0, 0] width 0 height 0
click at [472, 105] on select "collect collate collide collocate" at bounding box center [496, 111] width 49 height 12
select select "collide"
click option "collide" at bounding box center [0, 0] width 0 height 0
click at [313, 135] on select "sized sizing size sizes" at bounding box center [337, 141] width 49 height 12
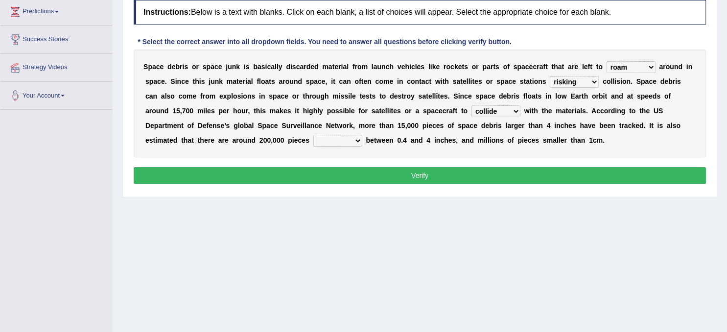
select select "sized"
click option "sized" at bounding box center [0, 0] width 0 height 0
click at [353, 175] on button "Verify" at bounding box center [420, 175] width 573 height 17
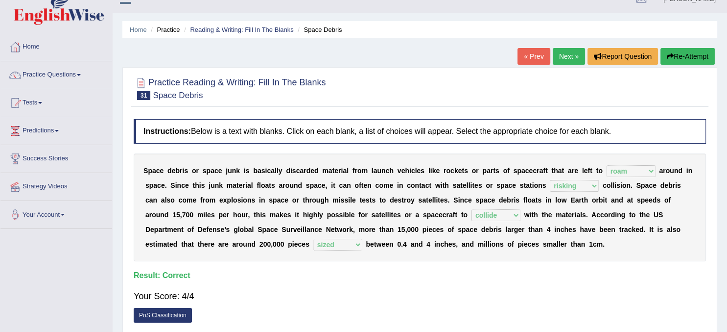
scroll to position [15, 0]
click at [563, 60] on link "Next »" at bounding box center [569, 56] width 32 height 17
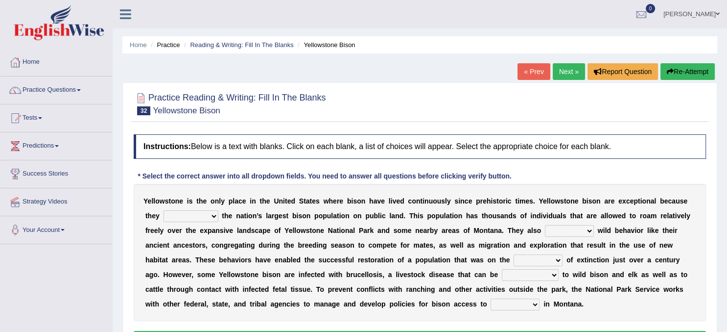
click at [164, 210] on select "congregate comprise consist compromise" at bounding box center [191, 216] width 55 height 12
click option "consist" at bounding box center [0, 0] width 0 height 0
click at [164, 210] on select "congregate comprise consist compromise" at bounding box center [191, 216] width 55 height 12
select select "comprise"
click option "comprise" at bounding box center [0, 0] width 0 height 0
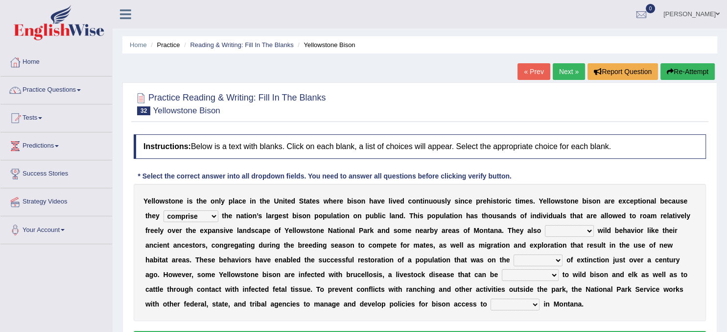
click at [545, 225] on select "exhibit disregard resist encourage" at bounding box center [569, 231] width 49 height 12
select select "exhibit"
click option "exhibit" at bounding box center [0, 0] width 0 height 0
click at [514, 254] on select "brine brink danger brindle" at bounding box center [538, 260] width 49 height 12
select select "brink"
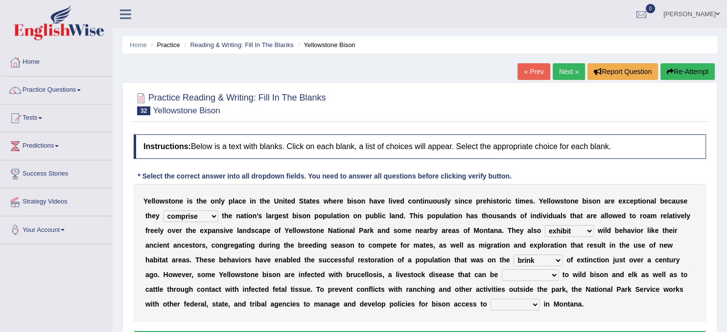
click option "brink" at bounding box center [0, 0] width 0 height 0
click at [502, 269] on select "transplanted transported transgressed transmitted" at bounding box center [530, 275] width 57 height 12
select select "transmitted"
click option "transmitted" at bounding box center [0, 0] width 0 height 0
click at [491, 298] on select "habitat habitat habitant food" at bounding box center [515, 304] width 49 height 12
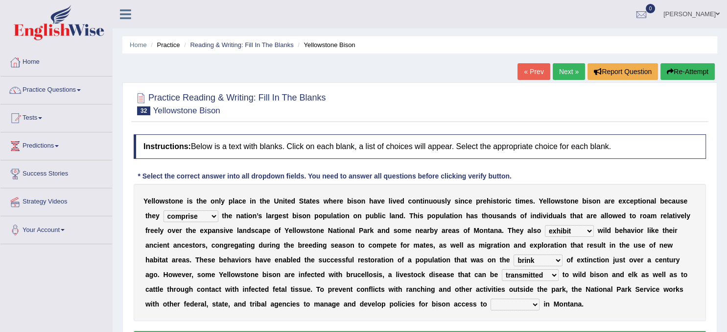
select select "habitat"
click option "habitat" at bounding box center [0, 0] width 0 height 0
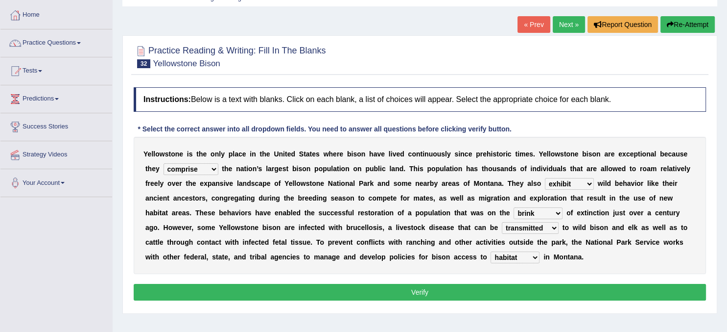
scroll to position [51, 0]
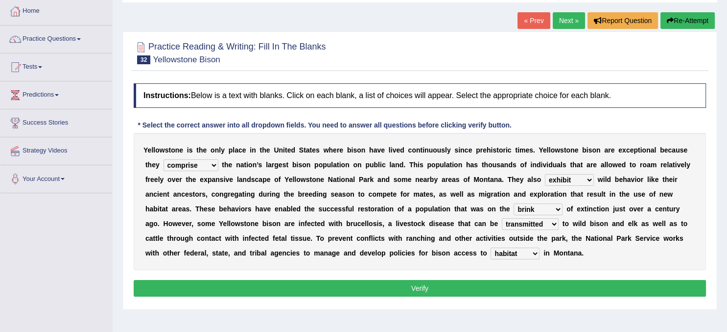
click at [469, 286] on button "Verify" at bounding box center [420, 288] width 573 height 17
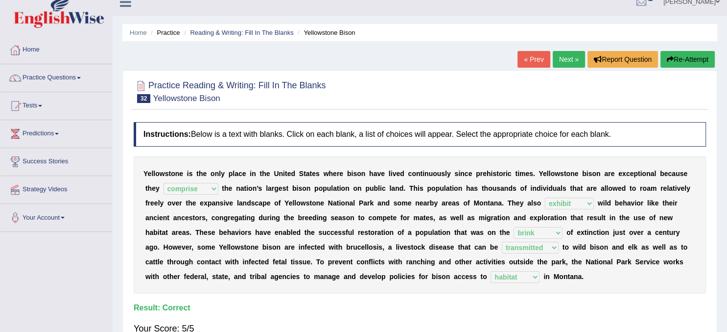
scroll to position [12, 0]
click at [570, 58] on link "Next »" at bounding box center [569, 59] width 32 height 17
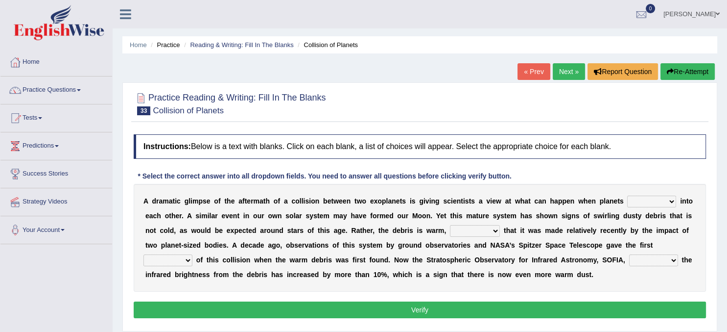
click at [627, 195] on select "crash explore roam implode" at bounding box center [651, 201] width 49 height 12
select select "crash"
click option "crash" at bounding box center [0, 0] width 0 height 0
click at [450, 225] on select "reinforcing sentencing forging conducing" at bounding box center [475, 231] width 50 height 12
select select "reinforcing"
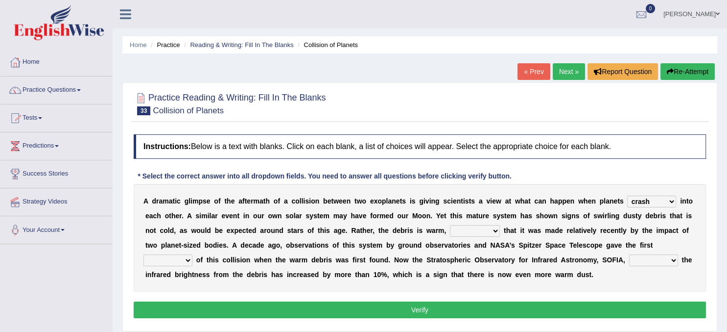
click option "reinforcing" at bounding box center [0, 0] width 0 height 0
click at [144, 254] on select "pints faints hints taints" at bounding box center [168, 260] width 49 height 12
select select "hints"
click option "hints" at bounding box center [0, 0] width 0 height 0
click at [629, 254] on select "concealed revealed repealed unsealed" at bounding box center [653, 260] width 49 height 12
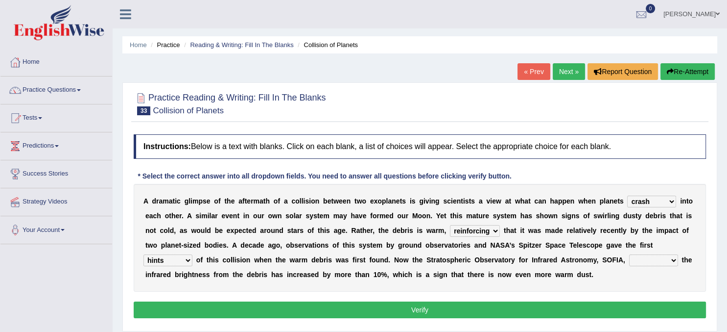
select select "revealed"
click option "revealed" at bounding box center [0, 0] width 0 height 0
click at [519, 311] on button "Verify" at bounding box center [420, 309] width 573 height 17
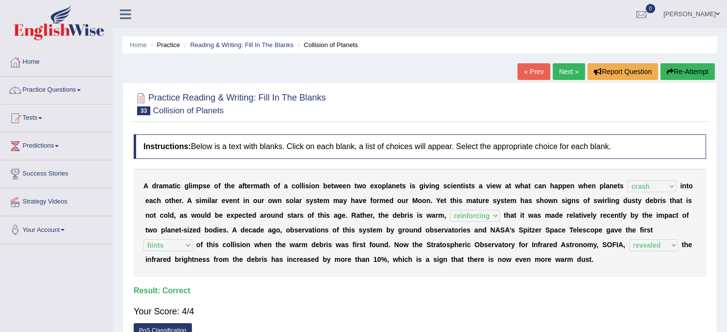
click at [570, 68] on link "Next »" at bounding box center [569, 71] width 32 height 17
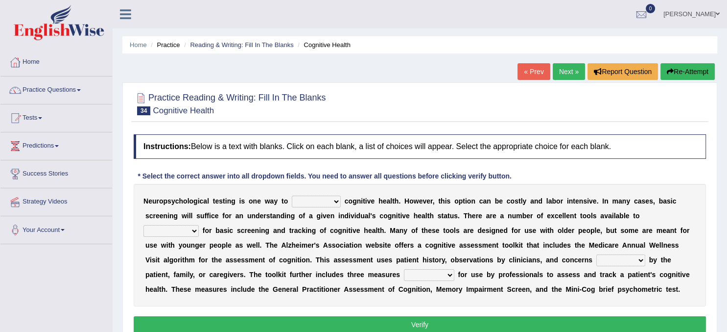
click at [292, 195] on select "obsess assess possess access" at bounding box center [316, 201] width 49 height 12
select select "assess"
click option "assess" at bounding box center [0, 0] width 0 height 0
click at [144, 225] on select "stationers practitioners petitioners questioners" at bounding box center [171, 231] width 55 height 12
select select "practitioners"
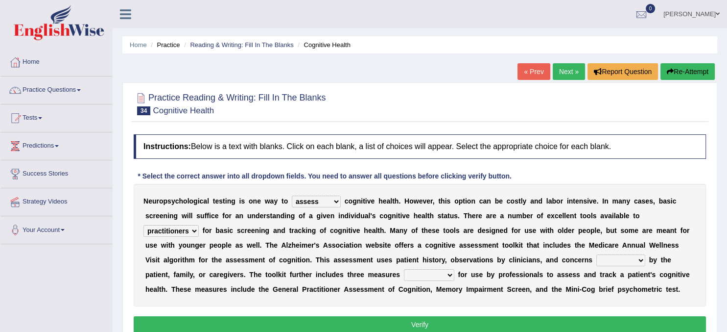
click option "practitioners" at bounding box center [0, 0] width 0 height 0
click at [597, 254] on select "raised rising arising praised" at bounding box center [621, 260] width 49 height 12
select select "raised"
click option "raised" at bounding box center [0, 0] width 0 height 0
click at [404, 269] on select "validated intimidated dilapidated antedated" at bounding box center [429, 275] width 50 height 12
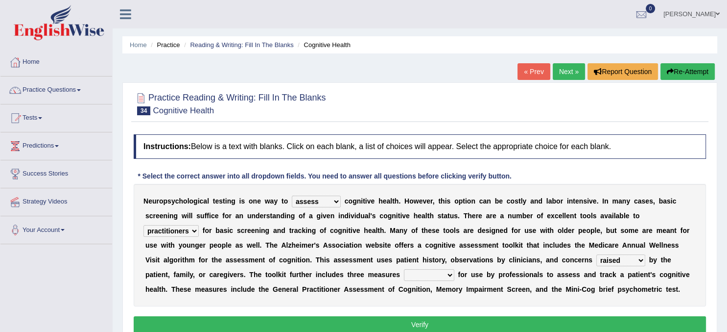
select select "validated"
click option "validated" at bounding box center [0, 0] width 0 height 0
click at [421, 325] on button "Verify" at bounding box center [420, 324] width 573 height 17
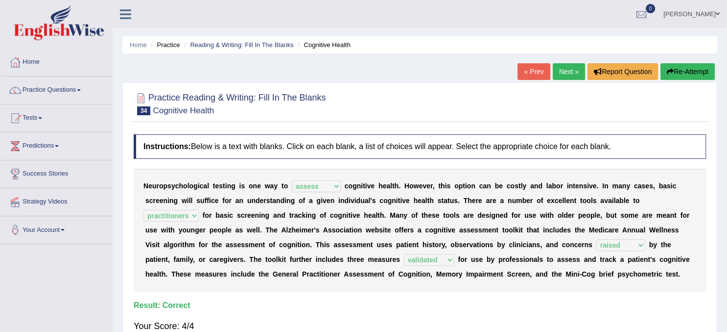
click at [559, 72] on link "Next »" at bounding box center [569, 71] width 32 height 17
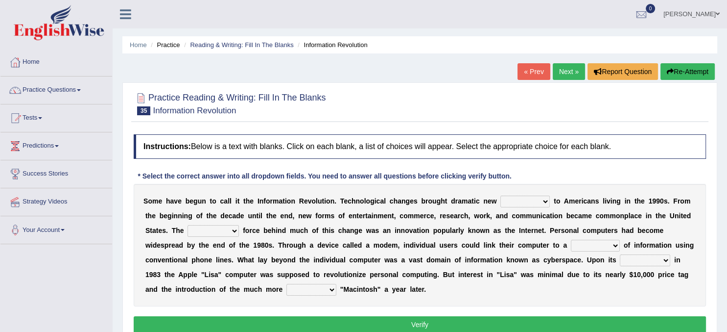
click at [501, 195] on select "challenges puzzles options confusion" at bounding box center [525, 201] width 49 height 12
select select "options"
click option "options" at bounding box center [0, 0] width 0 height 0
click at [188, 225] on select "unremitting uninspiring driving insinuating" at bounding box center [213, 231] width 51 height 12
select select "driving"
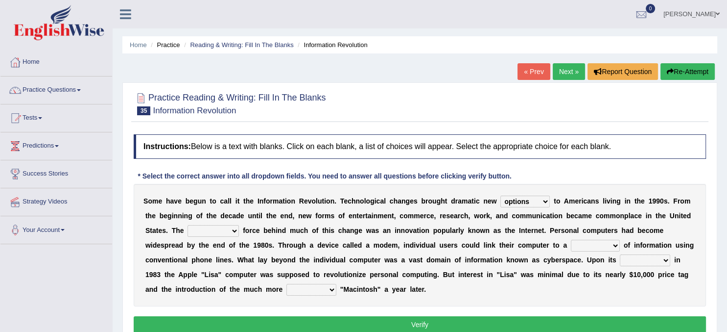
click option "driving" at bounding box center [0, 0] width 0 height 0
click at [571, 239] on select "magnitude bulk wealth volume" at bounding box center [595, 245] width 49 height 12
select select "volume"
click option "volume" at bounding box center [0, 0] width 0 height 0
click at [620, 254] on select "relief release publication emission" at bounding box center [645, 260] width 50 height 12
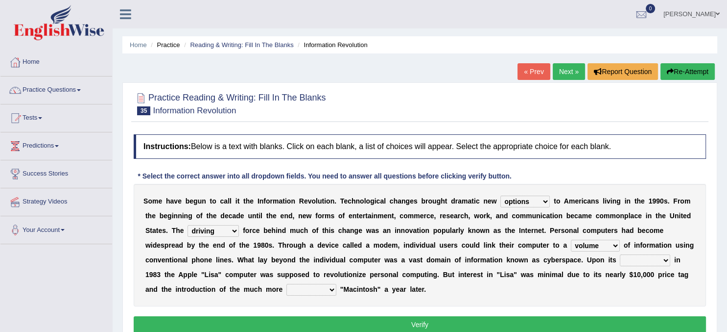
select select "release"
click option "release" at bounding box center [0, 0] width 0 height 0
click at [287, 284] on select "convenient affordable advanced formidable" at bounding box center [312, 290] width 50 height 12
select select "affordable"
click option "affordable" at bounding box center [0, 0] width 0 height 0
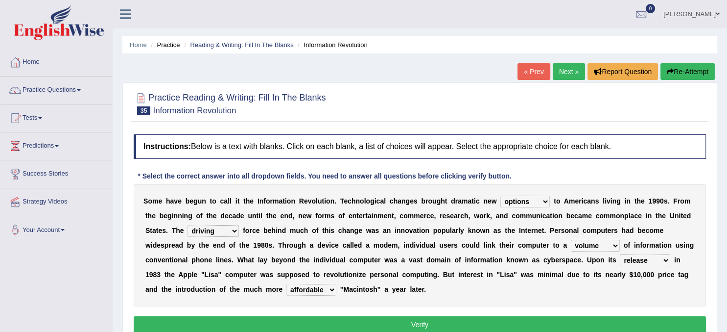
scroll to position [45, 0]
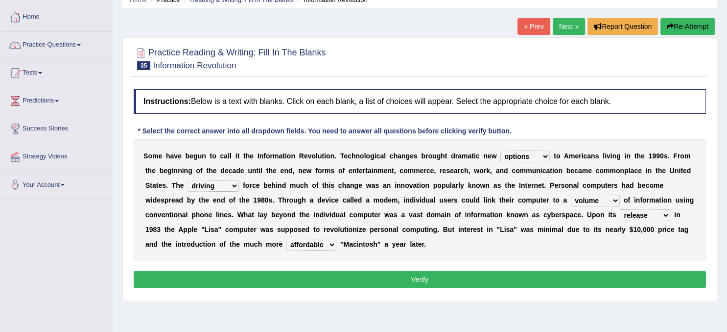
click at [415, 276] on button "Verify" at bounding box center [420, 279] width 573 height 17
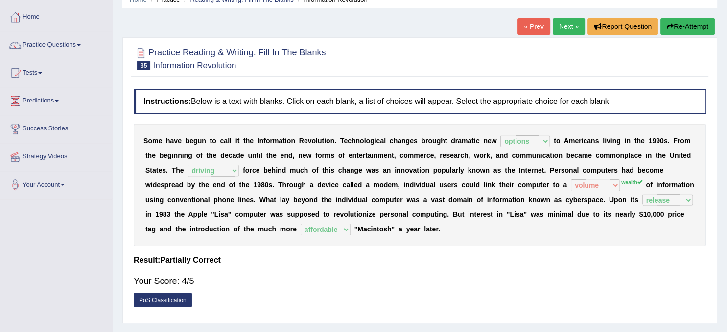
click at [568, 24] on link "Next »" at bounding box center [569, 26] width 32 height 17
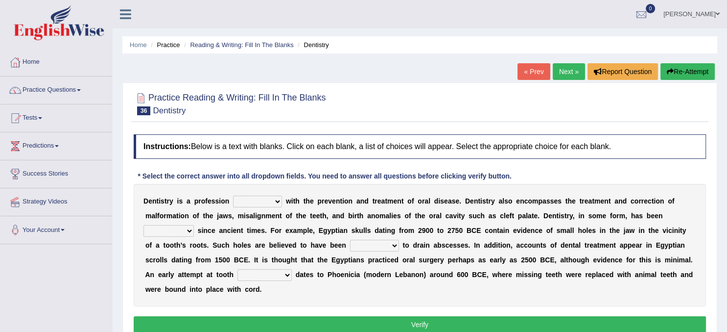
click at [233, 195] on select "agreed dealt concerned taken" at bounding box center [257, 201] width 49 height 12
select select "concerned"
click option "concerned" at bounding box center [0, 0] width 0 height 0
click at [144, 225] on select "criticized replaced practiced abandoned" at bounding box center [169, 231] width 50 height 12
select select "practiced"
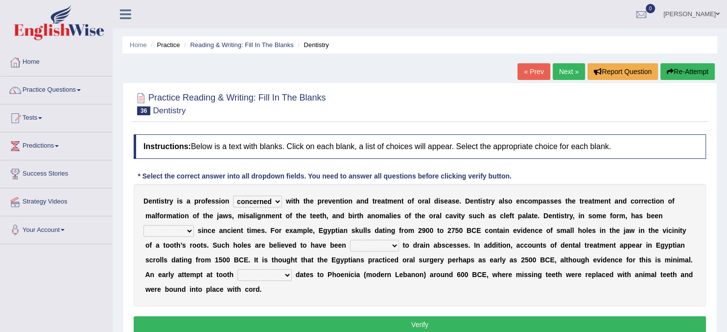
click option "practiced" at bounding box center [0, 0] width 0 height 0
click at [350, 239] on select "fluctuated laminated drilled sealed" at bounding box center [374, 245] width 49 height 12
select select "drilled"
click option "drilled" at bounding box center [0, 0] width 0 height 0
click at [238, 269] on select "reparation sacrament restitution replacement" at bounding box center [265, 275] width 54 height 12
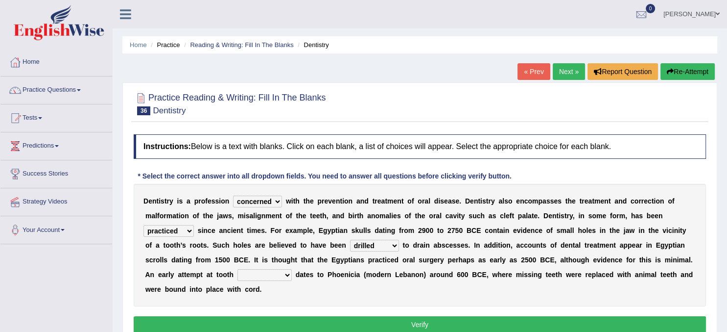
select select "replacement"
click option "replacement" at bounding box center [0, 0] width 0 height 0
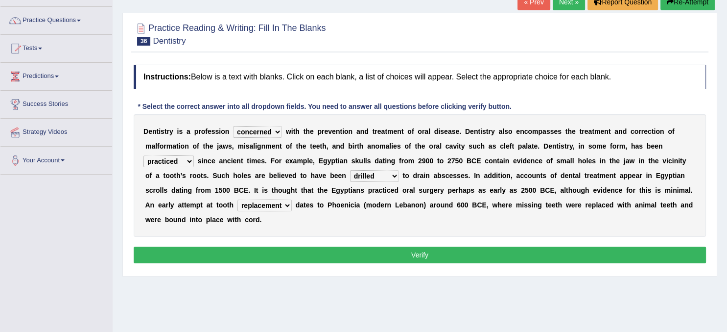
scroll to position [81, 0]
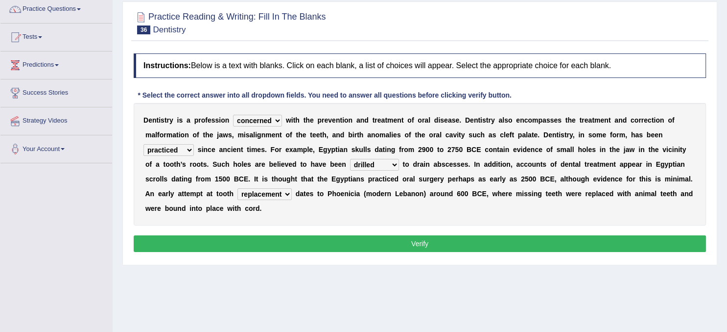
click at [381, 238] on button "Verify" at bounding box center [420, 243] width 573 height 17
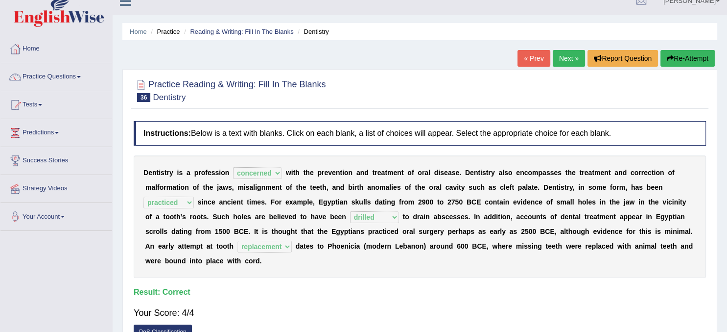
scroll to position [11, 0]
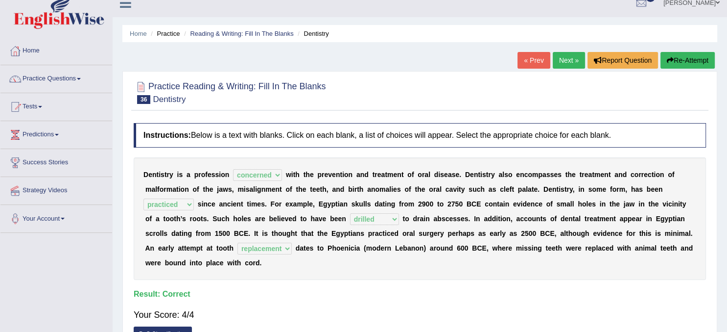
click at [558, 58] on link "Next »" at bounding box center [569, 60] width 32 height 17
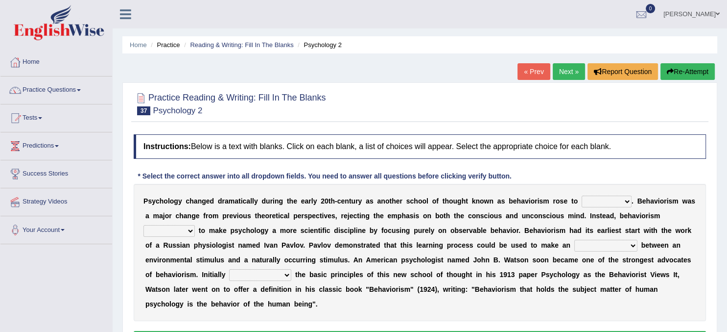
click at [582, 195] on select "dominance temptation challenge temper" at bounding box center [607, 201] width 50 height 12
select select "dominance"
click option "dominance" at bounding box center [0, 0] width 0 height 0
click at [144, 225] on select "reproached reproved strove rewove" at bounding box center [169, 231] width 51 height 12
select select "strove"
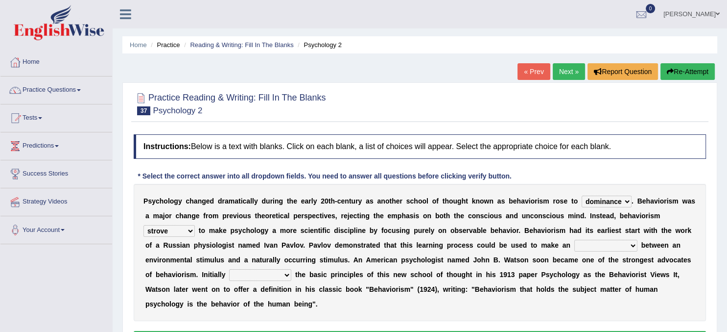
click option "strove" at bounding box center [0, 0] width 0 height 0
click at [575, 239] on select "acclimatization association union combination" at bounding box center [606, 245] width 63 height 12
select select "association"
click option "association" at bounding box center [0, 0] width 0 height 0
click at [229, 269] on select "questioning foreshortening unburdening outlining" at bounding box center [260, 275] width 62 height 12
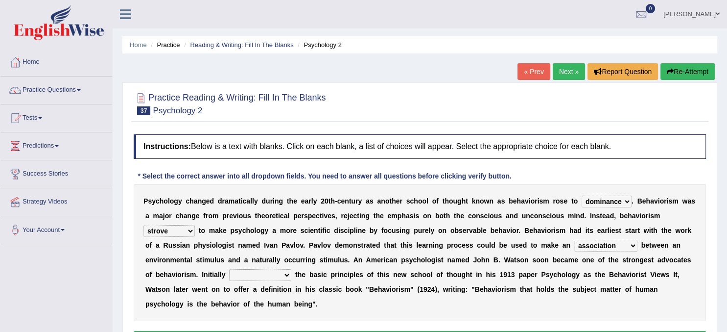
select select "outlining"
click option "outlining" at bounding box center [0, 0] width 0 height 0
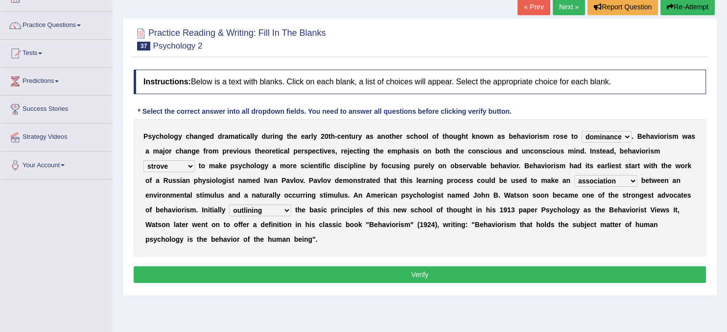
click at [402, 280] on button "Verify" at bounding box center [420, 274] width 573 height 17
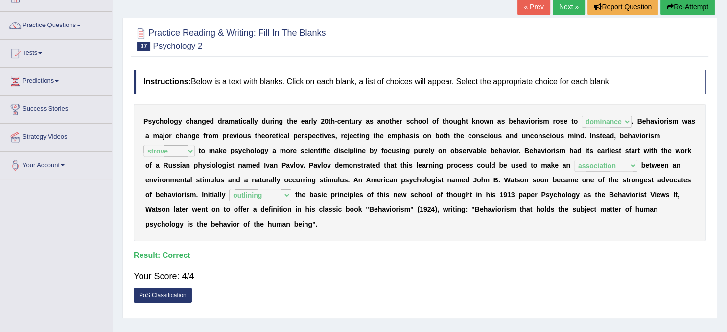
click at [564, 9] on link "Next »" at bounding box center [569, 7] width 32 height 17
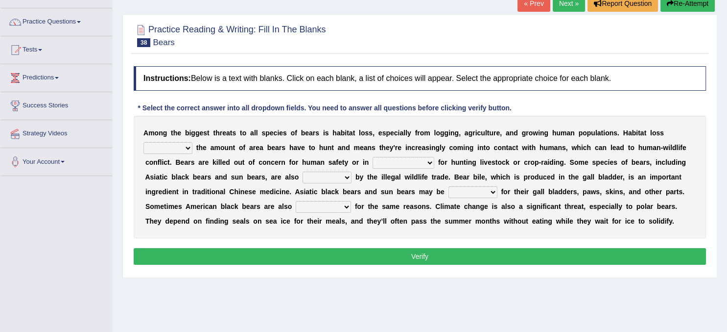
scroll to position [72, 0]
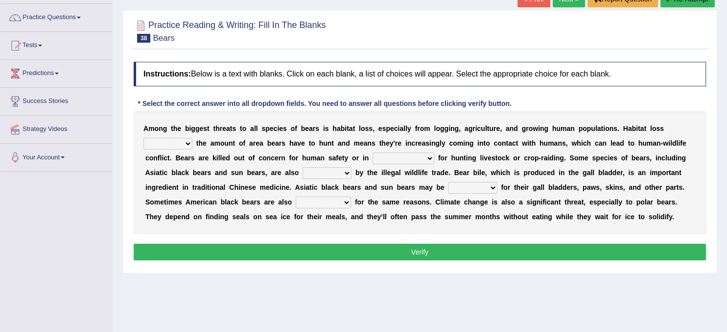
click at [144, 138] on select "increases reduces complies interacts" at bounding box center [168, 144] width 49 height 12
click option "increases" at bounding box center [0, 0] width 0 height 0
click at [144, 138] on select "increases reduces complies interacts" at bounding box center [168, 144] width 49 height 12
select select "reduces"
click option "reduces" at bounding box center [0, 0] width 0 height 0
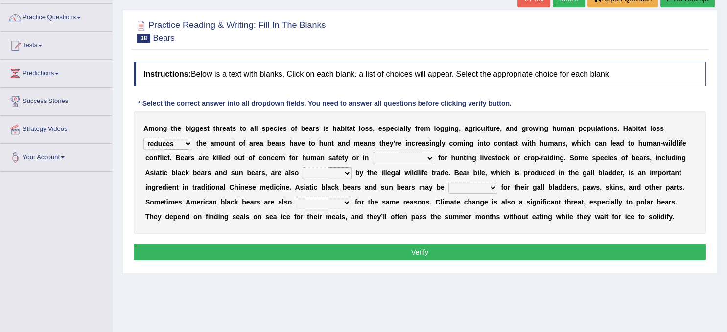
click at [373, 152] on select "coalition retaliation appreciation disinformation" at bounding box center [404, 158] width 62 height 12
select select "retaliation"
click option "retaliation" at bounding box center [0, 0] width 0 height 0
click at [303, 167] on select "protected prohibited fattened threatened" at bounding box center [327, 173] width 49 height 12
select select "threatened"
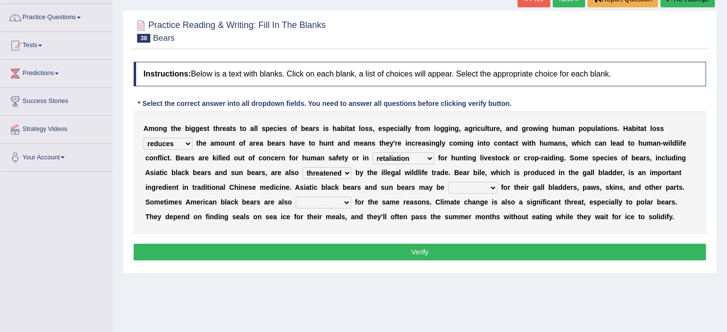
click option "threatened" at bounding box center [0, 0] width 0 height 0
click at [449, 182] on select "poached squelched coached blenched" at bounding box center [473, 188] width 49 height 12
select select "squelched"
click option "squelched" at bounding box center [0, 0] width 0 height 0
click at [353, 204] on b at bounding box center [353, 202] width 4 height 8
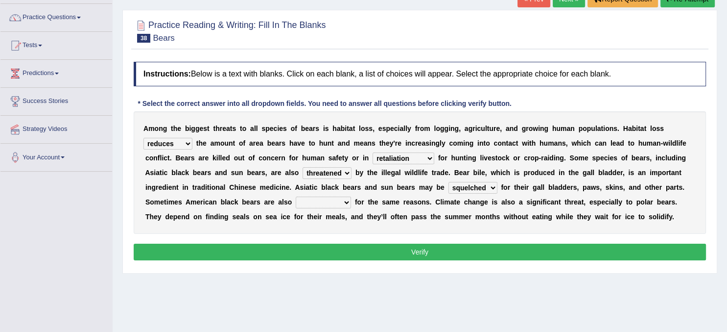
click at [296, 196] on select "begot foreseen encountered targeted" at bounding box center [323, 202] width 55 height 12
select select "targeted"
click option "targeted" at bounding box center [0, 0] width 0 height 0
click at [376, 252] on button "Verify" at bounding box center [420, 251] width 573 height 17
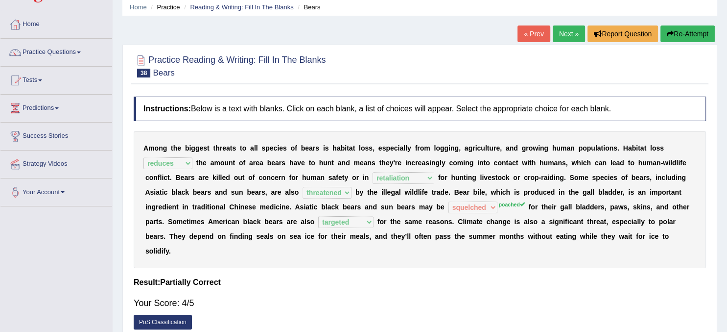
scroll to position [37, 0]
click at [576, 29] on link "Next »" at bounding box center [569, 34] width 32 height 17
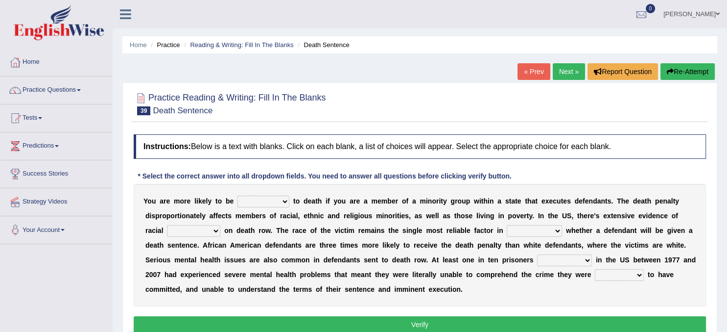
click at [238, 195] on select "penalized blamed complained sentenced" at bounding box center [264, 201] width 52 height 12
select select "sentenced"
click option "sentenced" at bounding box center [0, 0] width 0 height 0
click at [167, 225] on select "bias equality appearance background" at bounding box center [193, 231] width 53 height 12
select select "bias"
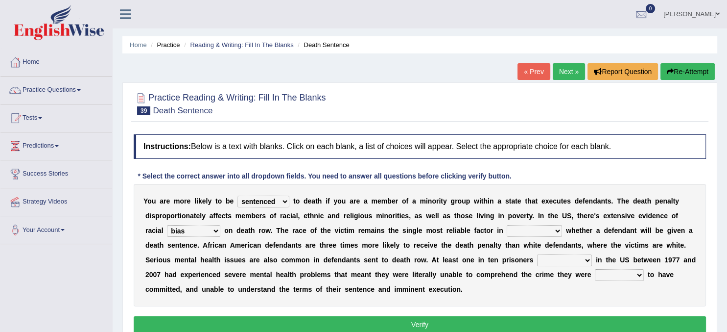
click option "bias" at bounding box center [0, 0] width 0 height 0
click at [507, 225] on select "determining adjoining undermining examining" at bounding box center [534, 231] width 55 height 12
select select "determining"
click option "determining" at bounding box center [0, 0] width 0 height 0
click at [537, 254] on select "electrocuted persecuted executed captured" at bounding box center [564, 260] width 55 height 12
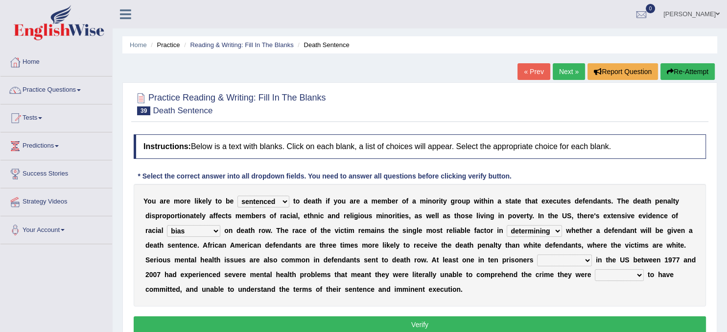
select select "executed"
click option "executed" at bounding box center [0, 0] width 0 height 0
click at [595, 269] on select "alleged acclaimed persuaded claimed" at bounding box center [619, 275] width 49 height 12
select select "claimed"
click option "claimed" at bounding box center [0, 0] width 0 height 0
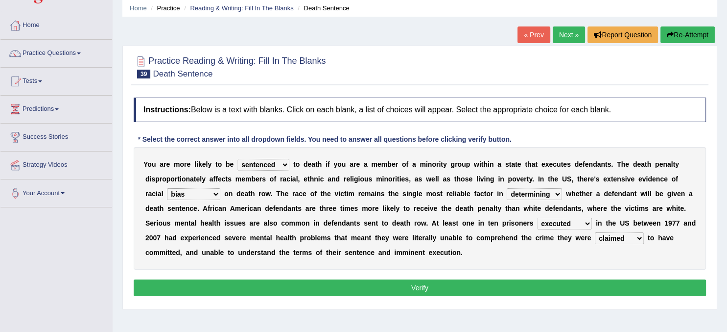
scroll to position [45, 0]
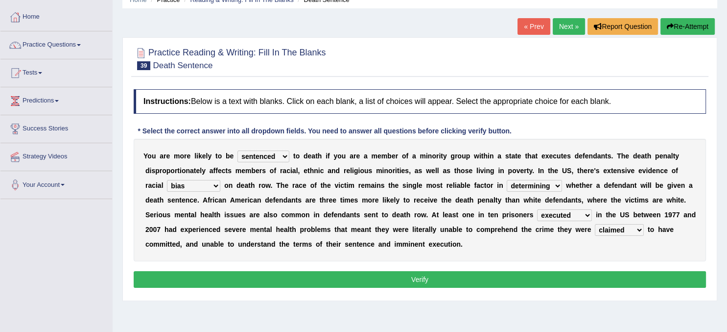
click at [508, 282] on button "Verify" at bounding box center [420, 279] width 573 height 17
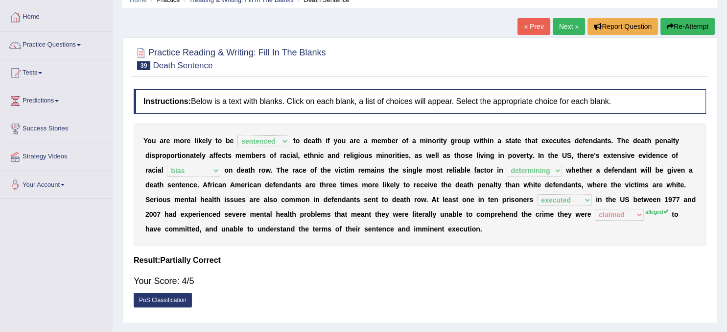
click at [561, 24] on link "Next »" at bounding box center [569, 26] width 32 height 17
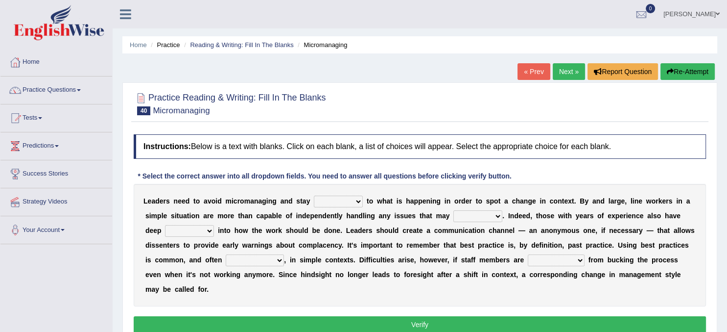
click at [314, 195] on select "complied connected precise concise" at bounding box center [338, 201] width 49 height 12
select select "connected"
click option "connected" at bounding box center [0, 0] width 0 height 0
click at [454, 210] on select "apprise rise encounter arise" at bounding box center [478, 216] width 49 height 12
select select "arise"
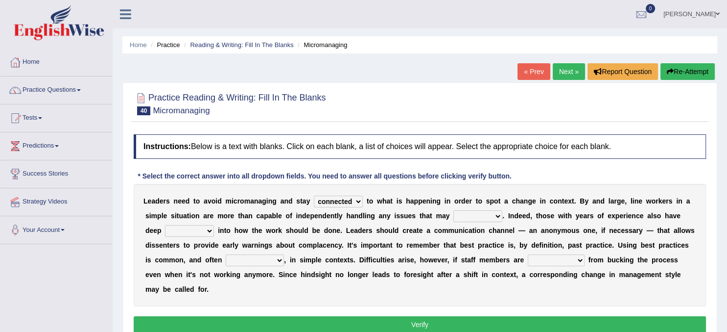
click option "arise" at bounding box center [0, 0] width 0 height 0
click at [165, 225] on select "incursion insight indignity indication" at bounding box center [189, 231] width 49 height 12
select select "insight"
click option "insight" at bounding box center [0, 0] width 0 height 0
click at [284, 263] on b "," at bounding box center [285, 260] width 2 height 8
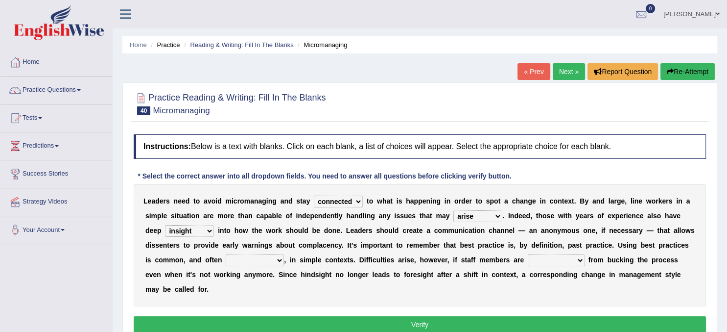
click at [226, 254] on select "inappropriate apprehensive appropriate forbidden" at bounding box center [255, 260] width 58 height 12
select select "appropriate"
click option "appropriate" at bounding box center [0, 0] width 0 height 0
click at [528, 254] on select "disarranged disinclined discouraged disintegrated" at bounding box center [556, 260] width 57 height 12
select select "disinclined"
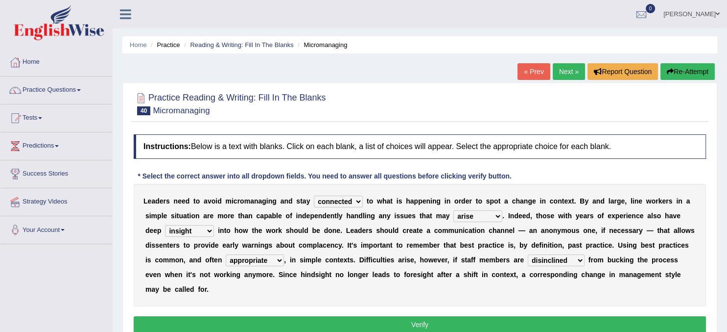
click option "disinclined" at bounding box center [0, 0] width 0 height 0
click at [463, 315] on div "Instructions: Below is a text with blanks. Click on each blank, a list of choic…" at bounding box center [419, 234] width 577 height 211
click at [463, 320] on button "Verify" at bounding box center [420, 324] width 573 height 17
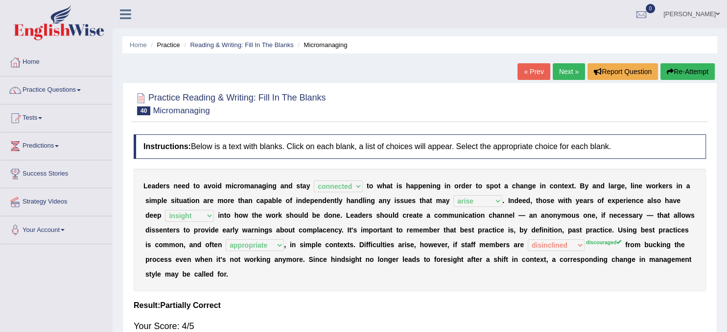
click at [567, 73] on link "Next »" at bounding box center [569, 71] width 32 height 17
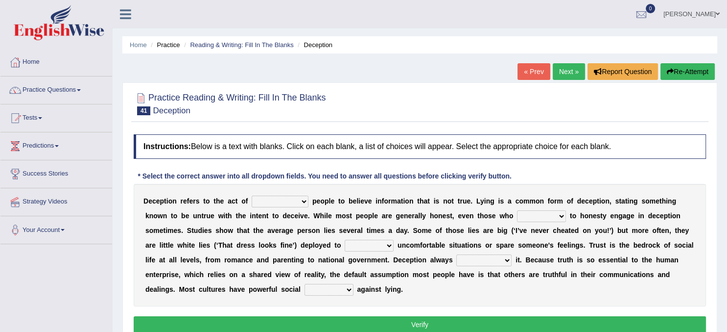
click at [252, 195] on select "discouraging forbidding detecting encouraging" at bounding box center [280, 201] width 57 height 12
select select "encouraging"
click option "encouraging" at bounding box center [0, 0] width 0 height 0
click at [517, 210] on select "describe prescribe inscribe subscribe" at bounding box center [541, 216] width 49 height 12
select select "subscribe"
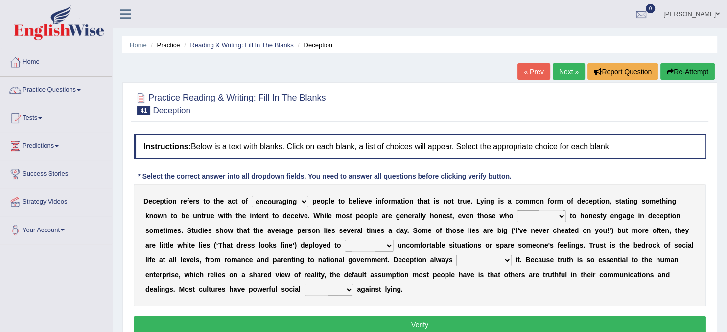
click option "subscribe" at bounding box center [0, 0] width 0 height 0
click at [517, 210] on select "describe prescribe inscribe subscribe" at bounding box center [541, 216] width 49 height 12
click at [319, 251] on div "D e c e p t i o n r e f e r s t o t h e a c t o f discouraging forbidding detec…" at bounding box center [420, 245] width 573 height 122
click at [345, 239] on select "contest illuminate disguise avoid" at bounding box center [369, 245] width 49 height 12
select select "avoid"
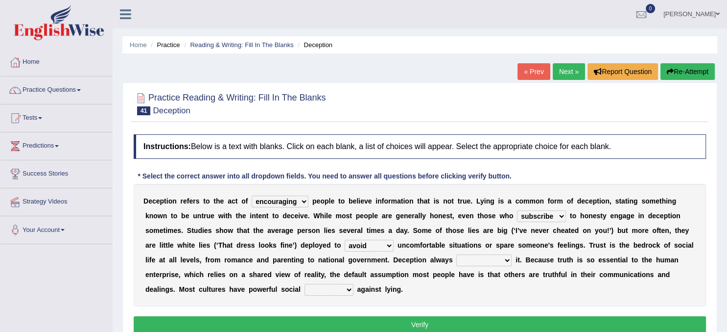
click option "avoid" at bounding box center [0, 0] width 0 height 0
click at [456, 254] on select "undermines underscores undertakes underwrites" at bounding box center [483, 260] width 55 height 12
select select "undermines"
click option "undermines" at bounding box center [0, 0] width 0 height 0
click at [305, 284] on select "ejections sanctions fractions inductions" at bounding box center [329, 290] width 49 height 12
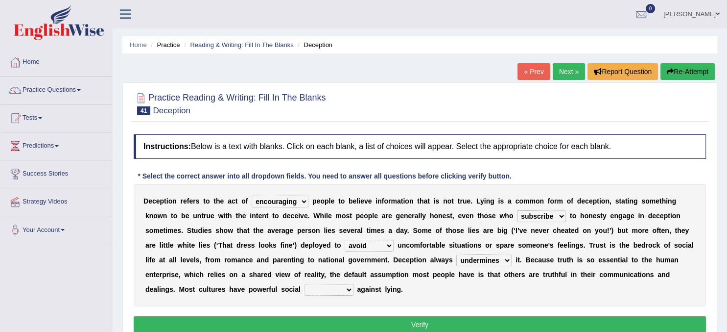
select select "sanctions"
click option "sanctions" at bounding box center [0, 0] width 0 height 0
click at [424, 326] on button "Verify" at bounding box center [420, 324] width 573 height 17
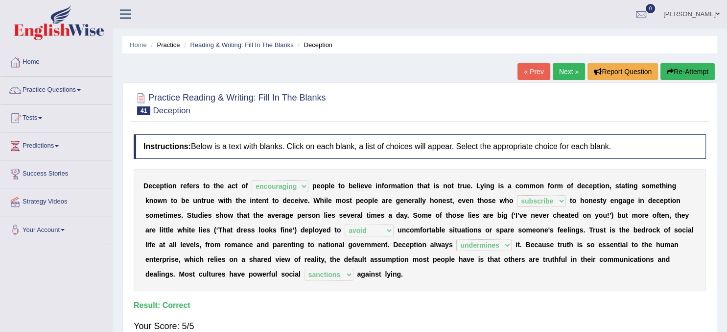
click at [567, 68] on link "Next »" at bounding box center [569, 71] width 32 height 17
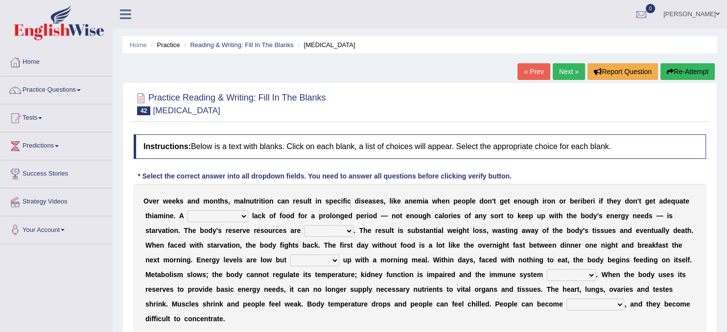
click at [188, 210] on select "severe distinguishing proper distinctive" at bounding box center [218, 216] width 61 height 12
select select "severe"
click option "severe" at bounding box center [0, 0] width 0 height 0
click at [305, 225] on select "obsoleted depleted pelleted deleted" at bounding box center [329, 231] width 49 height 12
select select "depleted"
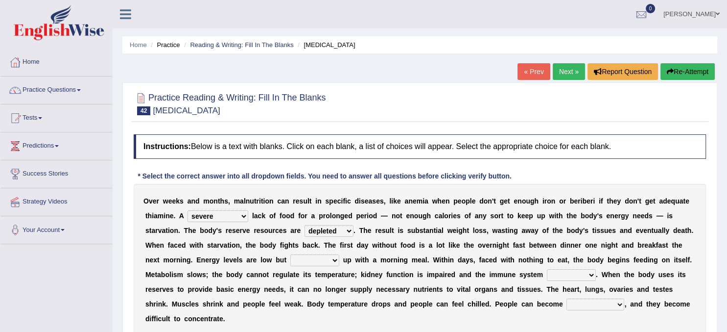
click option "depleted" at bounding box center [0, 0] width 0 height 0
click at [290, 254] on select "feed come chill pick" at bounding box center [314, 260] width 49 height 12
click at [313, 255] on select "feed come chill pick" at bounding box center [314, 260] width 49 height 12
click at [290, 254] on select "feed come chill pick" at bounding box center [314, 260] width 49 height 12
select select "pick"
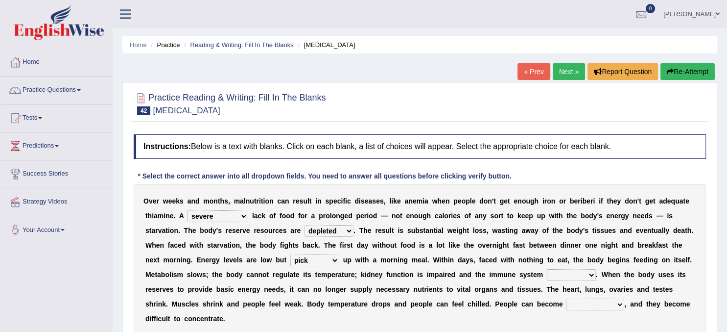
click option "pick" at bounding box center [0, 0] width 0 height 0
click at [547, 269] on select "deepens deafens weakens surpasses" at bounding box center [571, 275] width 49 height 12
select select "weakens"
click option "weakens" at bounding box center [0, 0] width 0 height 0
click at [567, 298] on select "irritable commutable indisputable transportable" at bounding box center [596, 304] width 58 height 12
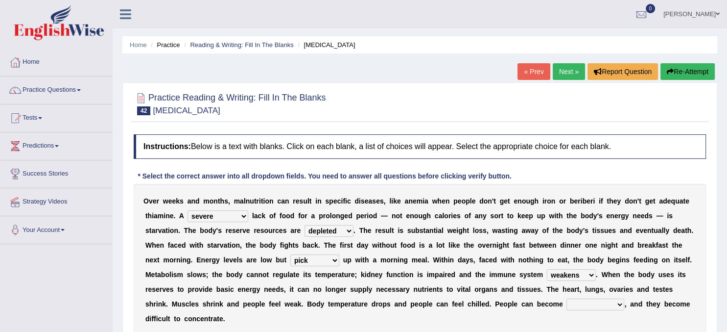
select select "irritable"
click option "irritable" at bounding box center [0, 0] width 0 height 0
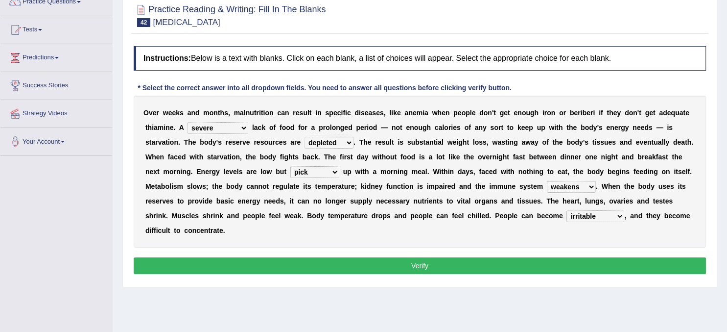
scroll to position [89, 0]
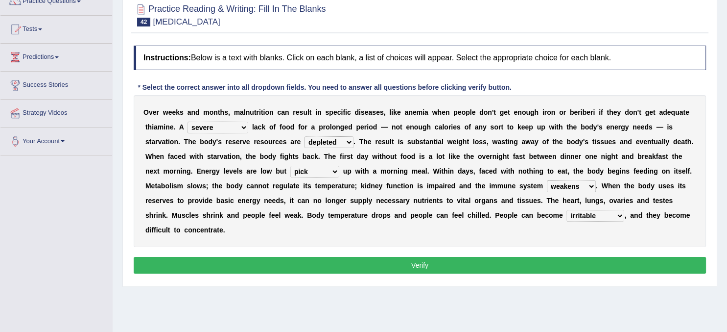
click at [436, 265] on button "Verify" at bounding box center [420, 265] width 573 height 17
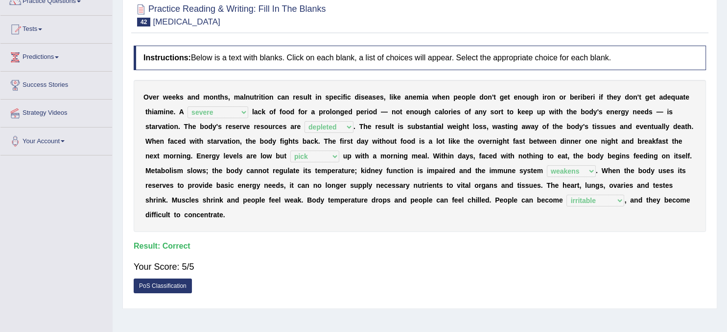
scroll to position [0, 0]
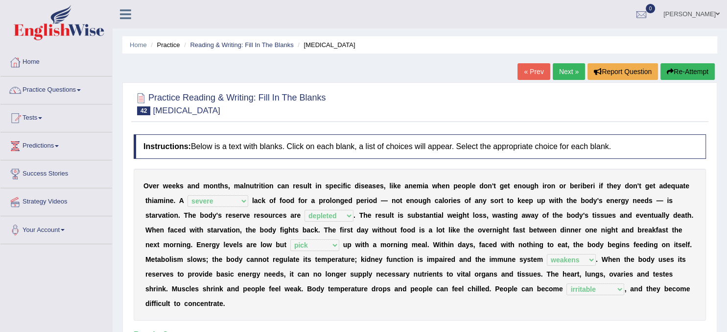
click at [569, 77] on link "Next »" at bounding box center [569, 71] width 32 height 17
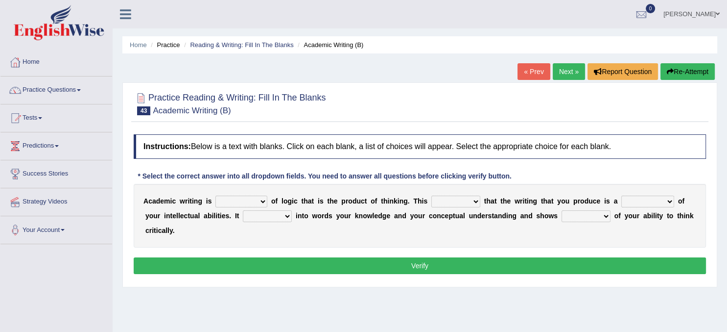
click at [215, 195] on select "expectation entitlement expression exchange" at bounding box center [241, 201] width 52 height 12
select select "expression"
click option "expression" at bounding box center [0, 0] width 0 height 0
click at [431, 195] on select "means questions stipulates answers" at bounding box center [455, 201] width 49 height 12
select select "means"
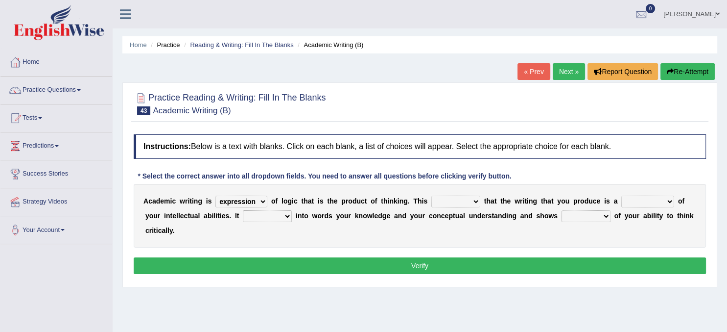
click option "means" at bounding box center [0, 0] width 0 height 0
click at [622, 195] on select "redundancy mission credit reflection" at bounding box center [648, 201] width 53 height 12
select select "reflection"
click option "reflection" at bounding box center [0, 0] width 0 height 0
click at [243, 210] on select "enriches shows allows puts" at bounding box center [267, 216] width 49 height 12
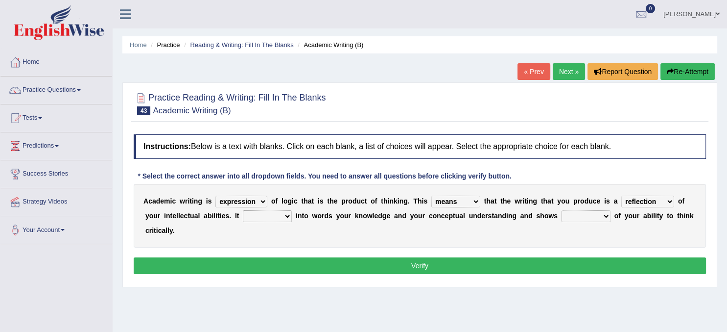
select select "puts"
click option "puts" at bounding box center [0, 0] width 0 height 0
click at [562, 210] on select "hassle excuse capacity evidence" at bounding box center [586, 216] width 49 height 12
select select "evidence"
click option "evidence" at bounding box center [0, 0] width 0 height 0
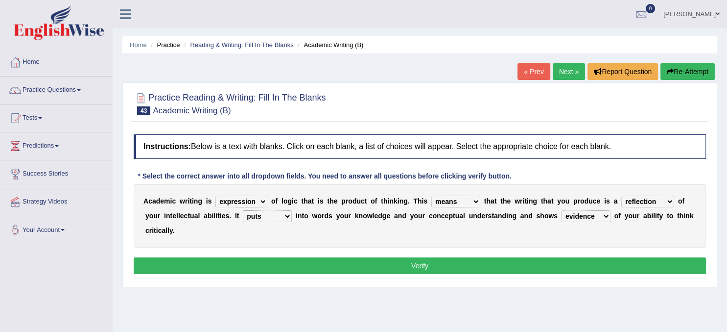
click at [429, 262] on button "Verify" at bounding box center [420, 265] width 573 height 17
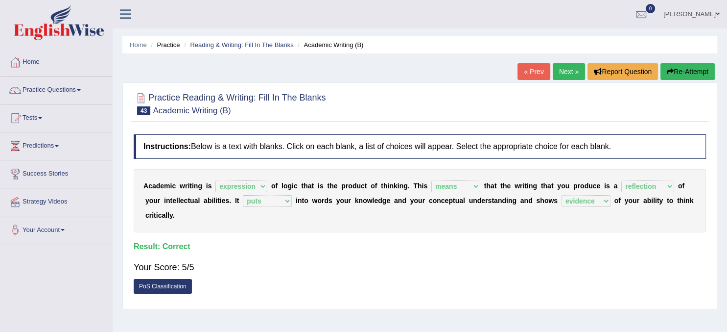
click at [564, 75] on link "Next »" at bounding box center [569, 71] width 32 height 17
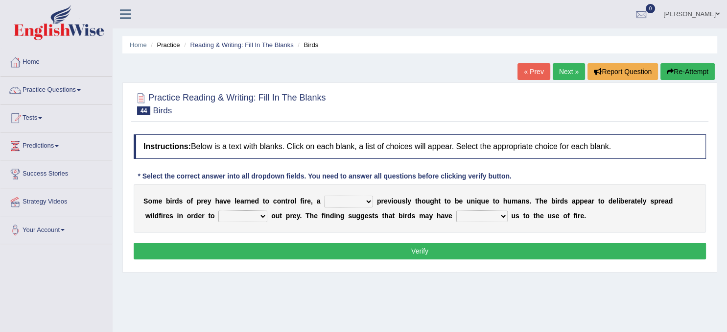
click at [324, 195] on select "question profile tale skill" at bounding box center [348, 201] width 49 height 12
select select "skill"
click option "skill" at bounding box center [0, 0] width 0 height 0
click at [218, 210] on select "prevent limit span flush" at bounding box center [242, 216] width 49 height 12
select select "span"
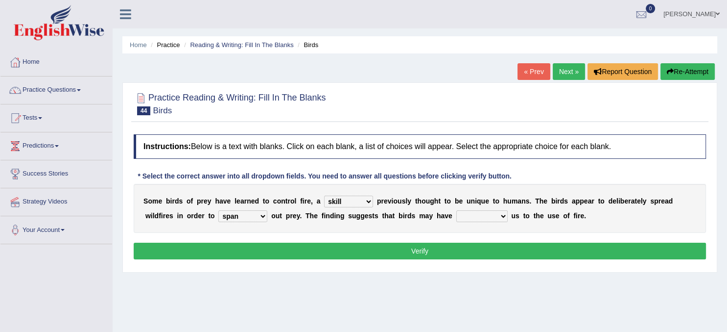
click option "span" at bounding box center [0, 0] width 0 height 0
click at [218, 210] on select "prevent limit span flush" at bounding box center [242, 216] width 49 height 12
click at [456, 210] on select "prophesied beaten transmitted forced" at bounding box center [481, 216] width 51 height 12
click option "prophesied" at bounding box center [0, 0] width 0 height 0
click at [456, 210] on select "prophesied beaten transmitted forced" at bounding box center [481, 216] width 51 height 12
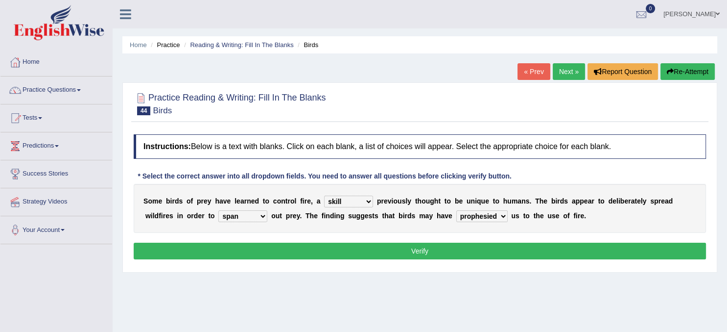
select select "beaten"
click option "beaten" at bounding box center [0, 0] width 0 height 0
click at [436, 252] on button "Verify" at bounding box center [420, 250] width 573 height 17
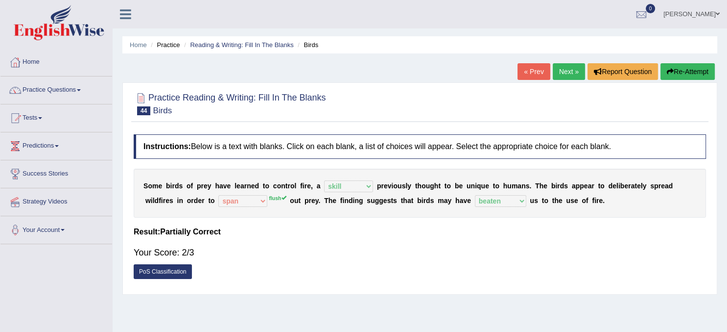
click at [571, 76] on link "Next »" at bounding box center [569, 71] width 32 height 17
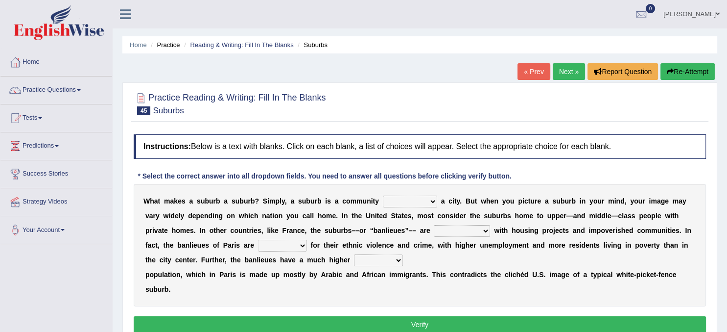
click at [383, 195] on select "lying locating situating surrounding" at bounding box center [410, 201] width 54 height 12
select select "surrounding"
click option "surrounding" at bounding box center [0, 0] width 0 height 0
click at [434, 225] on select "antonymous antibiotic synonymous synthetic" at bounding box center [462, 231] width 56 height 12
select select "synonymous"
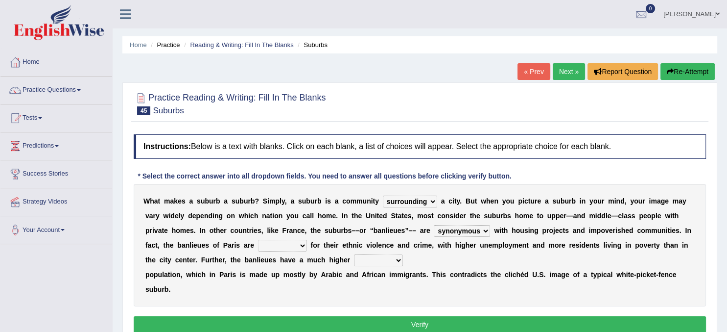
click option "synonymous" at bounding box center [0, 0] width 0 height 0
click at [258, 239] on select "clamorous sensitive famous notorious" at bounding box center [282, 245] width 49 height 12
select select "famous"
click option "famous" at bounding box center [0, 0] width 0 height 0
click at [354, 254] on select "local young immigrant senior" at bounding box center [378, 260] width 49 height 12
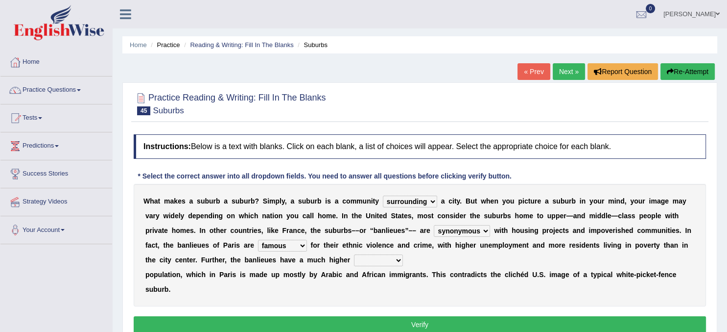
select select "immigrant"
click option "immigrant" at bounding box center [0, 0] width 0 height 0
click at [338, 310] on div "Instructions: Below is a text with blanks. Click on each blank, a list of choic…" at bounding box center [419, 234] width 577 height 211
click at [357, 327] on button "Verify" at bounding box center [420, 324] width 573 height 17
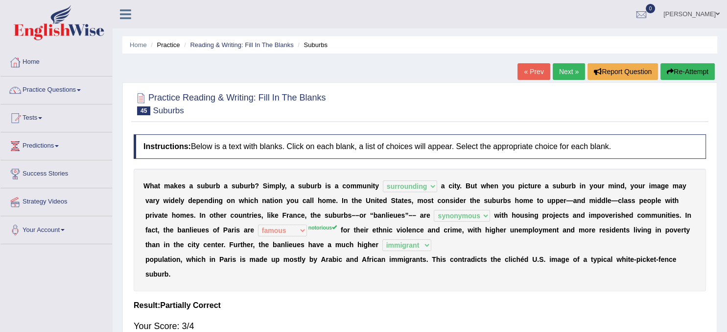
click at [555, 74] on link "Next »" at bounding box center [569, 71] width 32 height 17
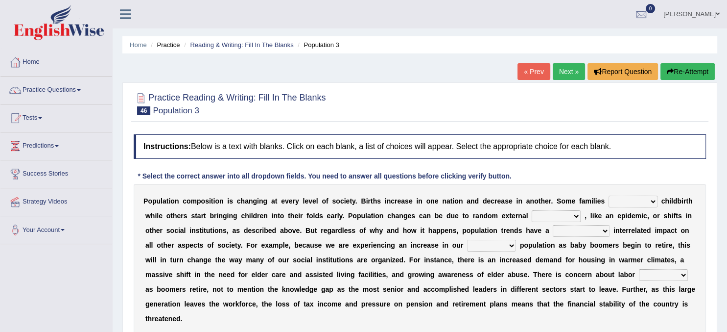
click at [609, 195] on select "demand default deliver delay" at bounding box center [633, 201] width 49 height 12
select select "delay"
click option "delay" at bounding box center [0, 0] width 0 height 0
click at [532, 210] on select "variations fortune formation forces" at bounding box center [556, 216] width 49 height 12
select select "forces"
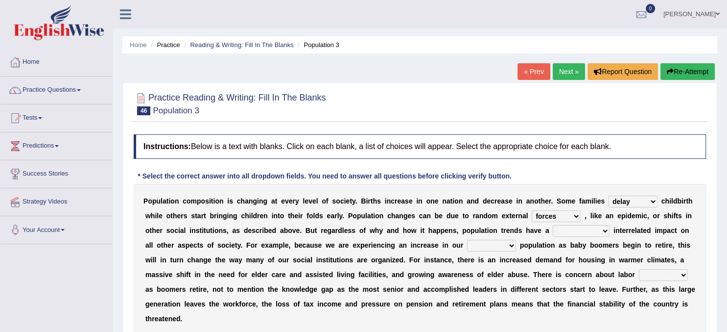
click option "forces" at bounding box center [0, 0] width 0 height 0
click at [553, 225] on select "tremendous tenuous tremulous spontaneous" at bounding box center [581, 231] width 57 height 12
select select "tremendous"
click option "tremendous" at bounding box center [0, 0] width 0 height 0
click at [467, 239] on select "tertiary senior junior primary" at bounding box center [491, 245] width 49 height 12
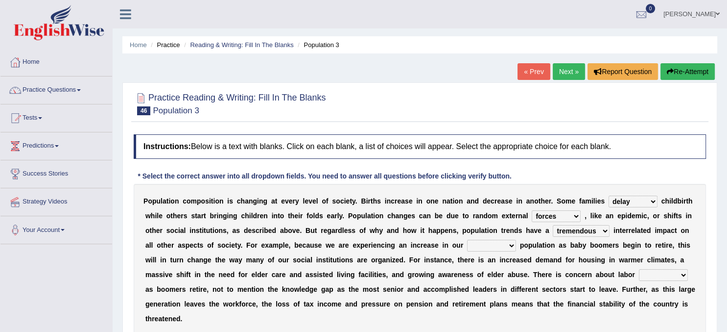
select select "senior"
click option "senior" at bounding box center [0, 0] width 0 height 0
click at [639, 269] on select "shortcuts shortfalls shortages shorthand" at bounding box center [663, 275] width 49 height 12
select select "shortfalls"
click option "shortfalls" at bounding box center [0, 0] width 0 height 0
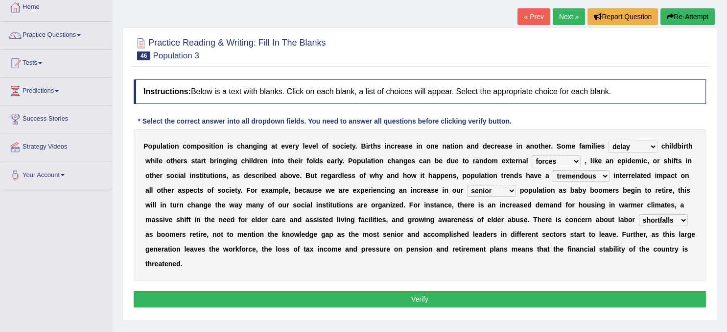
scroll to position [55, 0]
click at [500, 297] on button "Verify" at bounding box center [420, 298] width 573 height 17
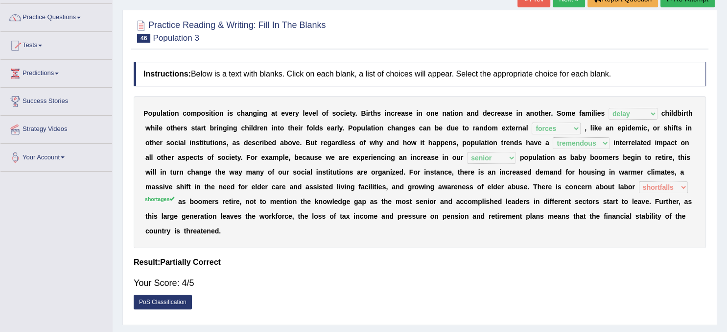
scroll to position [76, 0]
